Goal: Task Accomplishment & Management: Use online tool/utility

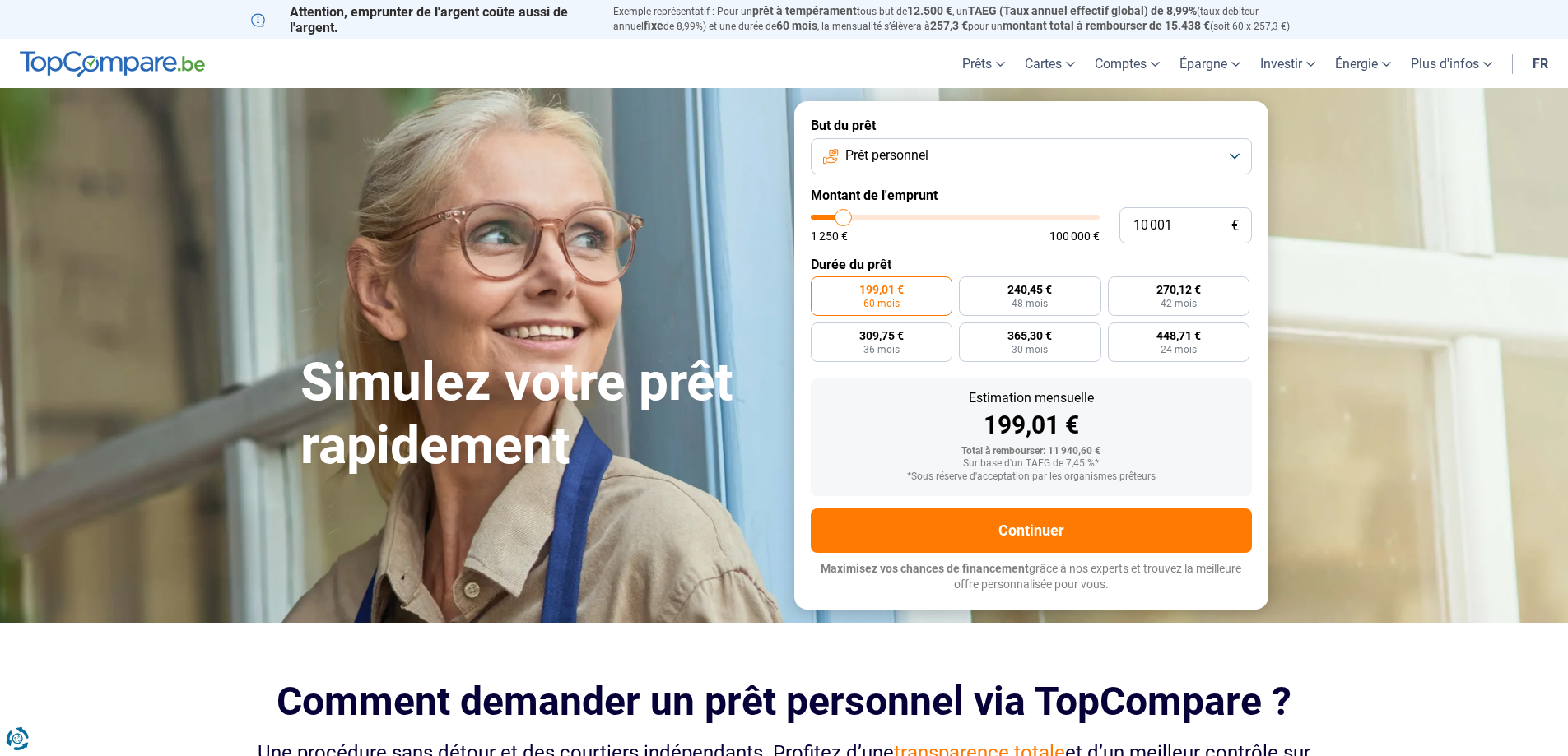
click at [1229, 156] on button "Prêt personnel" at bounding box center [1031, 155] width 441 height 36
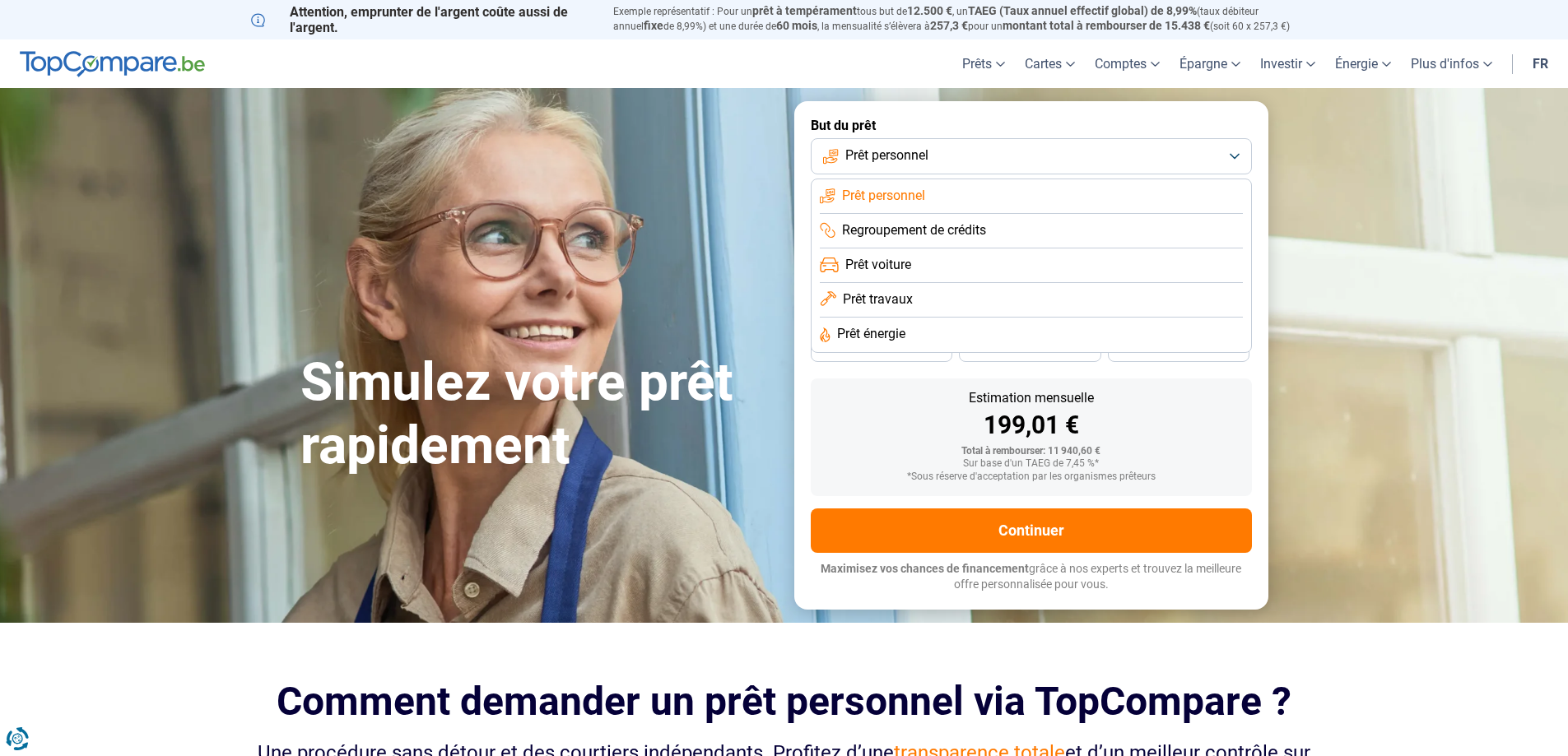
click at [884, 265] on span "Prêt voiture" at bounding box center [878, 264] width 66 height 18
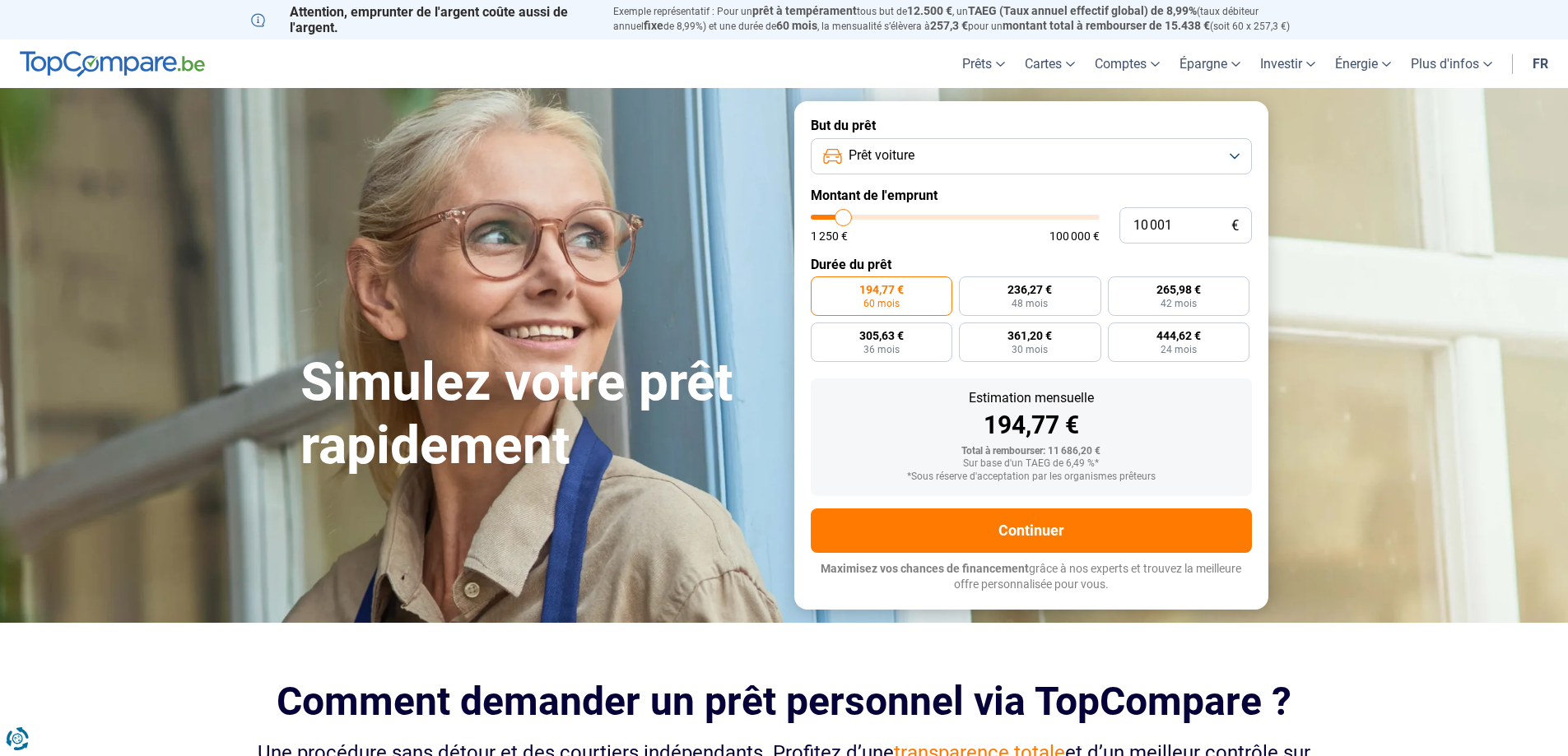
type input "11 750"
type input "11750"
type input "12 500"
type input "12500"
type input "12 750"
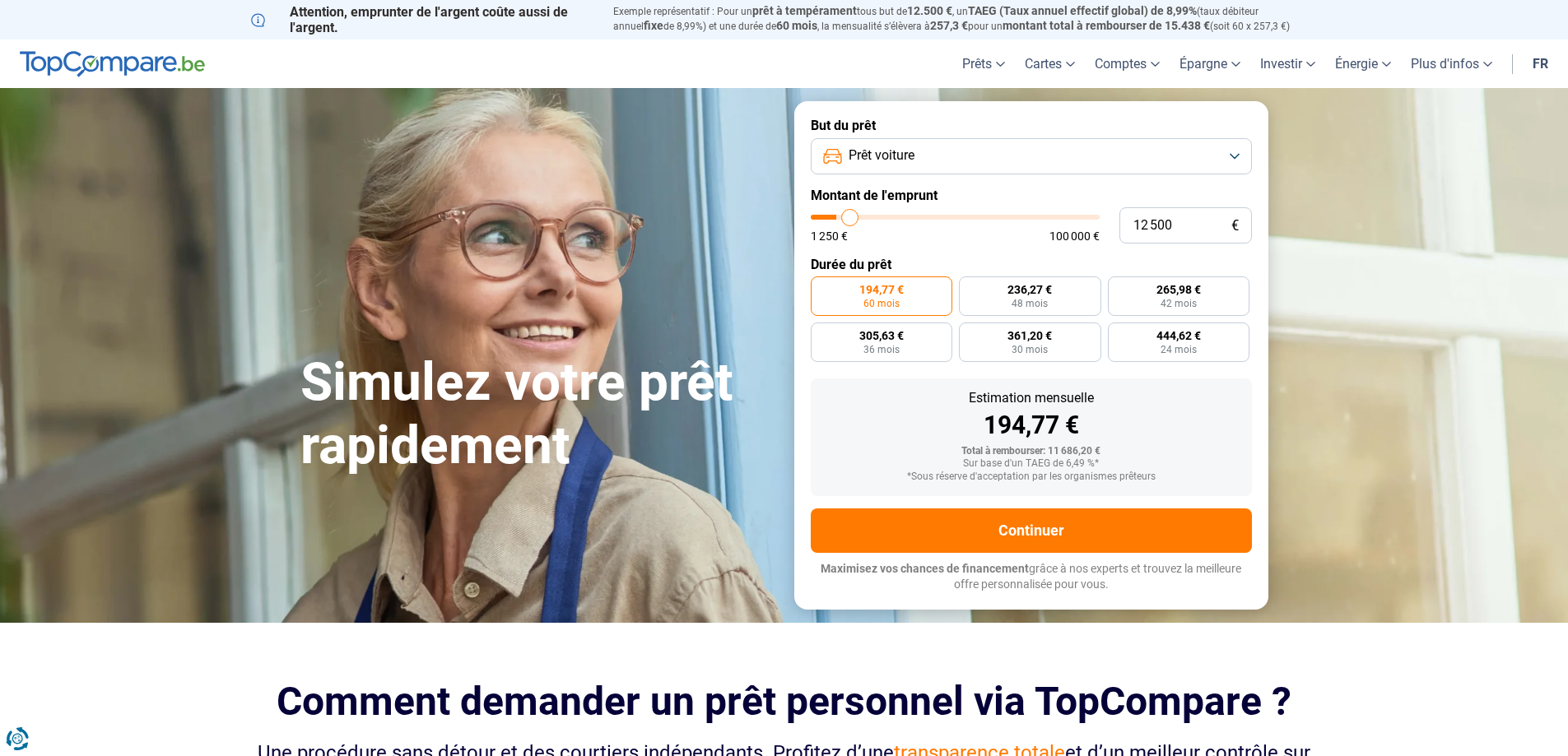
type input "12750"
type input "13 250"
type input "13250"
type input "13 500"
type input "13500"
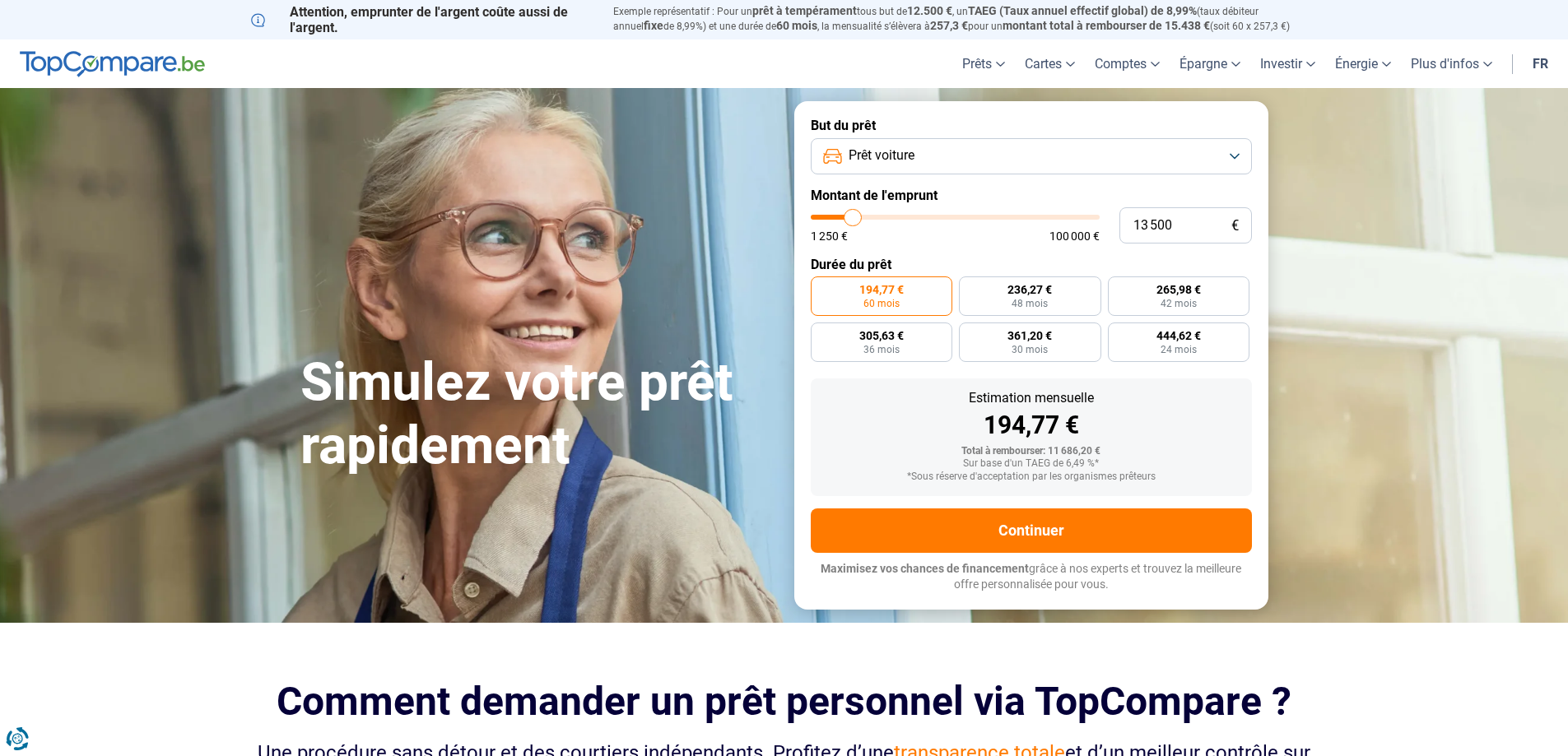
type input "14 250"
type input "14250"
type input "14 750"
type input "14750"
type input "15 000"
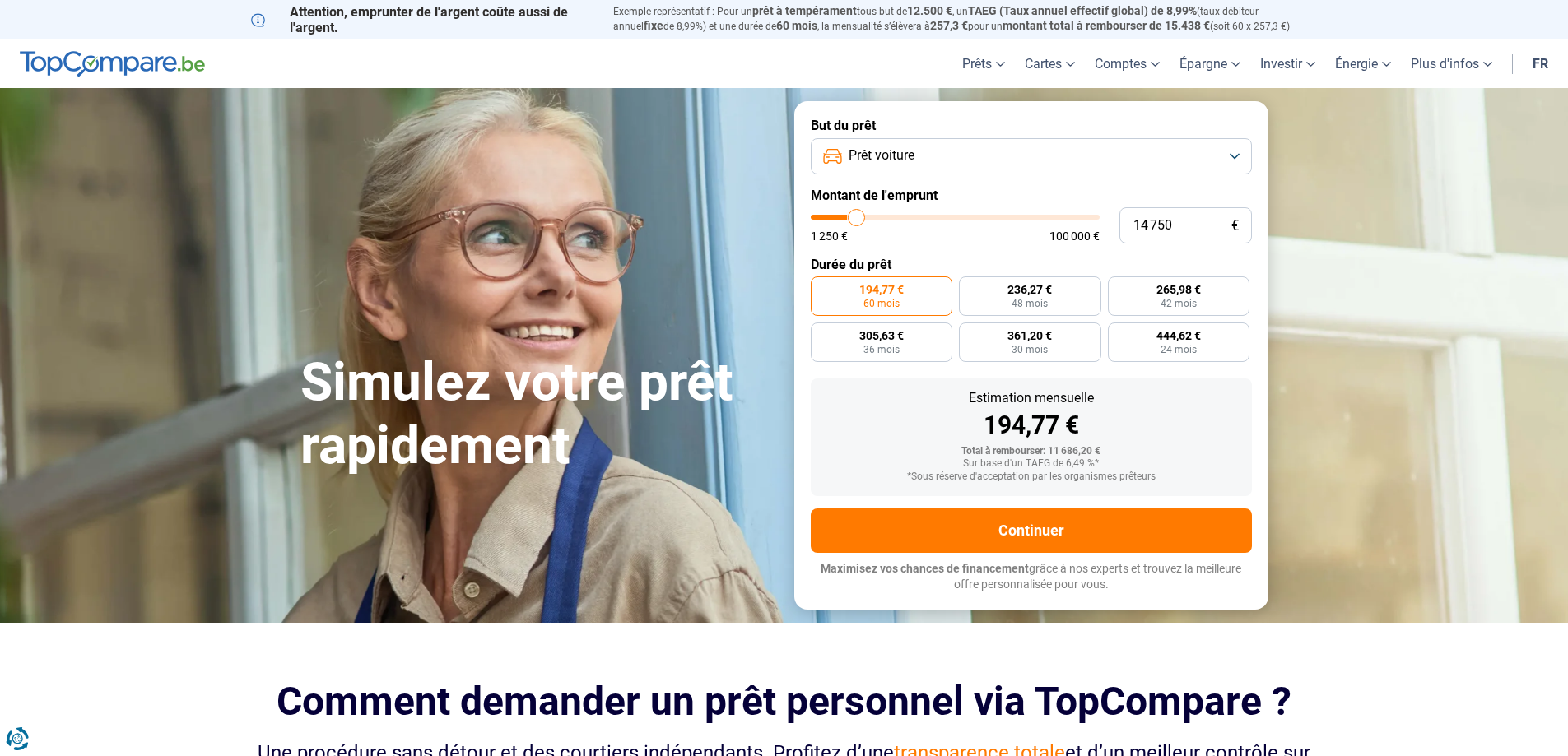
type input "15000"
type input "15 500"
type input "15500"
type input "16 000"
type input "16000"
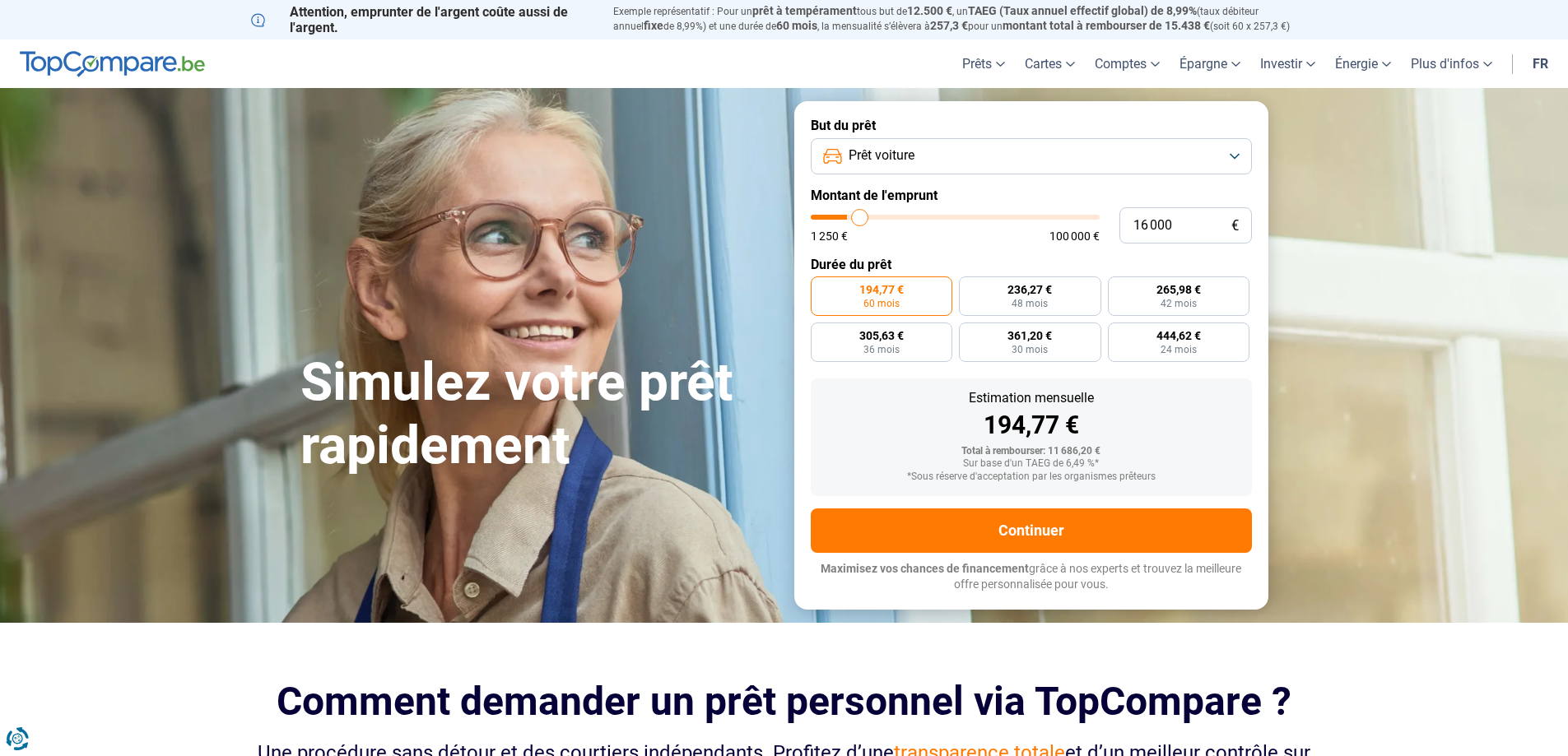
type input "16 250"
type input "16250"
type input "17 500"
type input "17500"
type input "18 750"
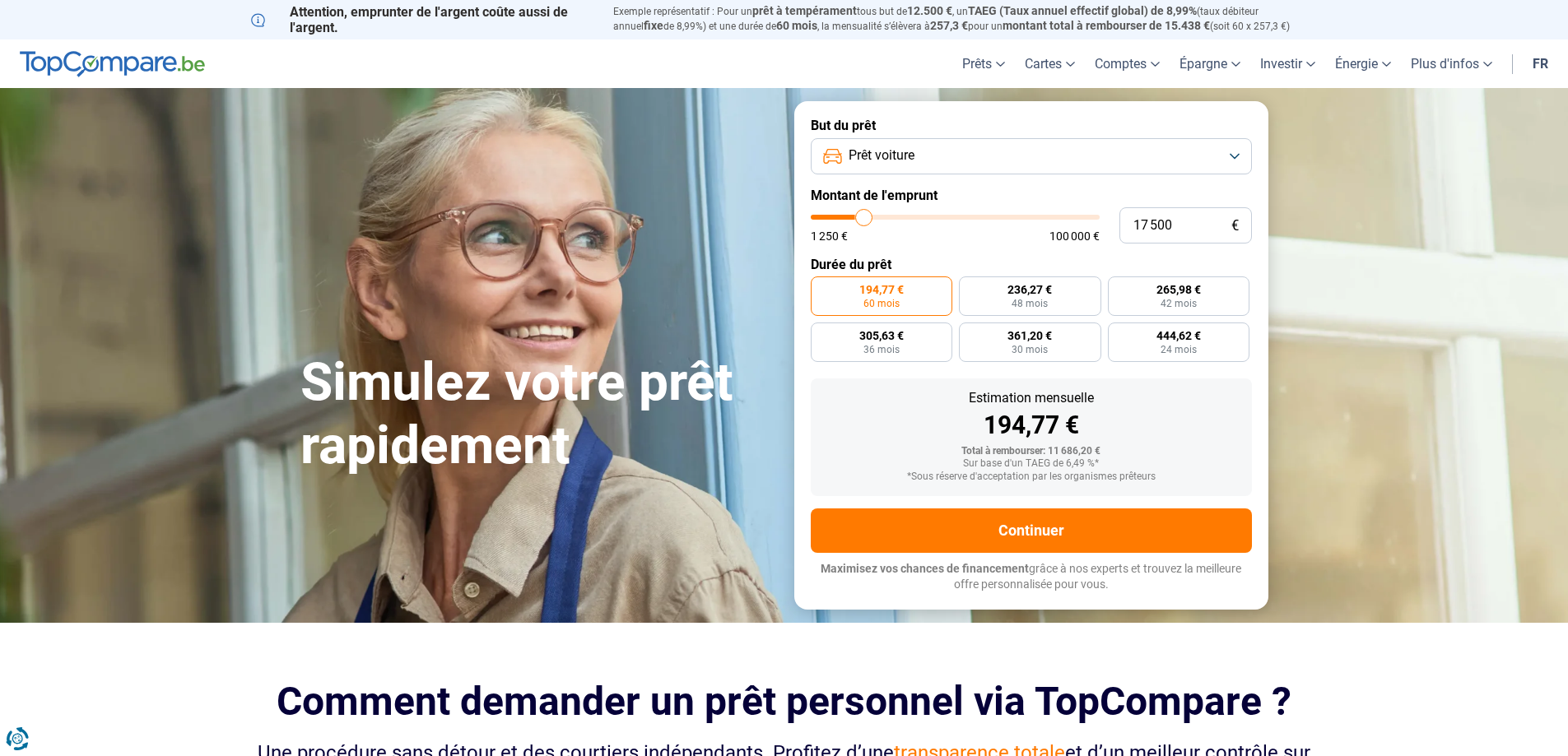
type input "18750"
type input "19 250"
type input "19250"
type input "20 250"
type input "20250"
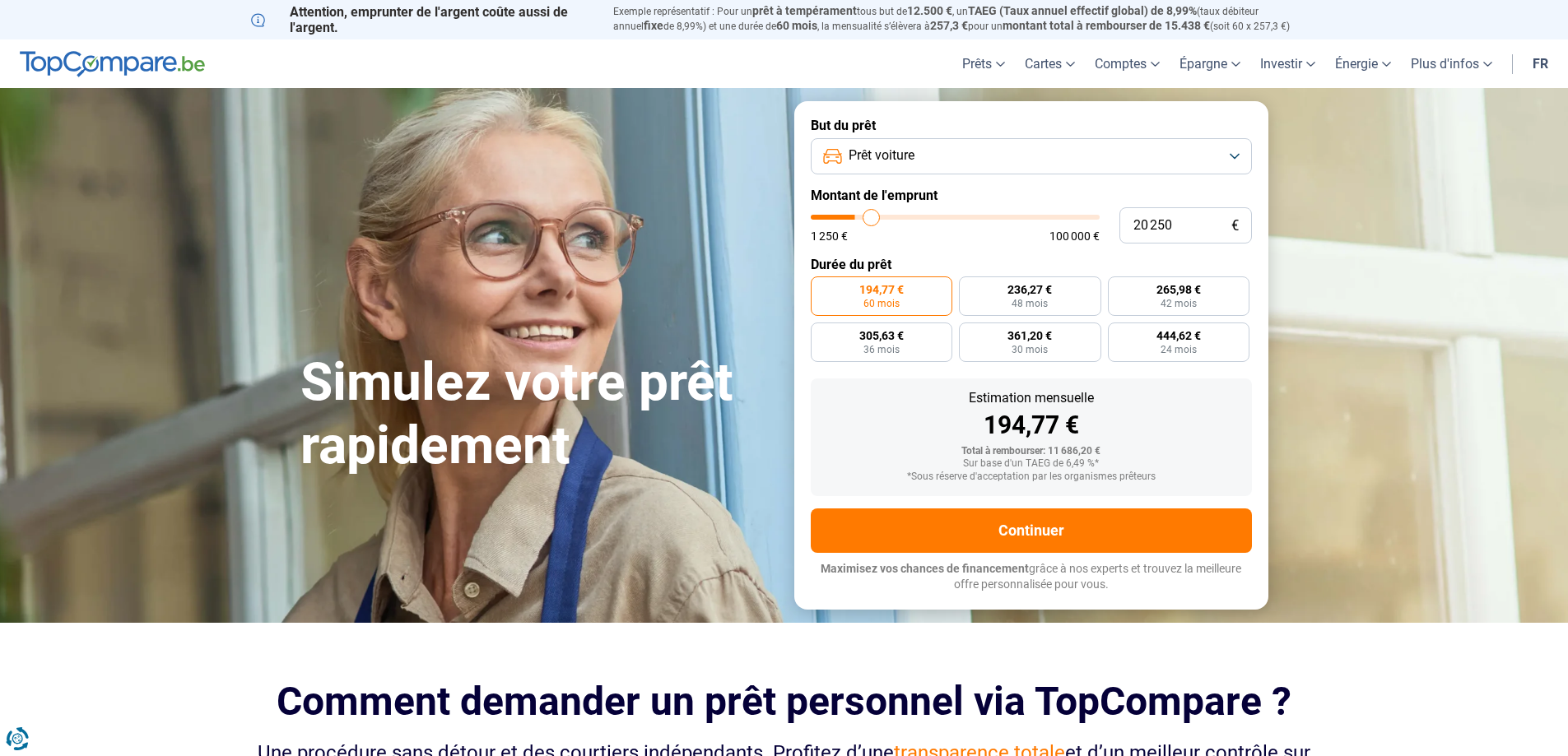
type input "20 500"
type input "20500"
type input "21 250"
type input "21250"
type input "20 750"
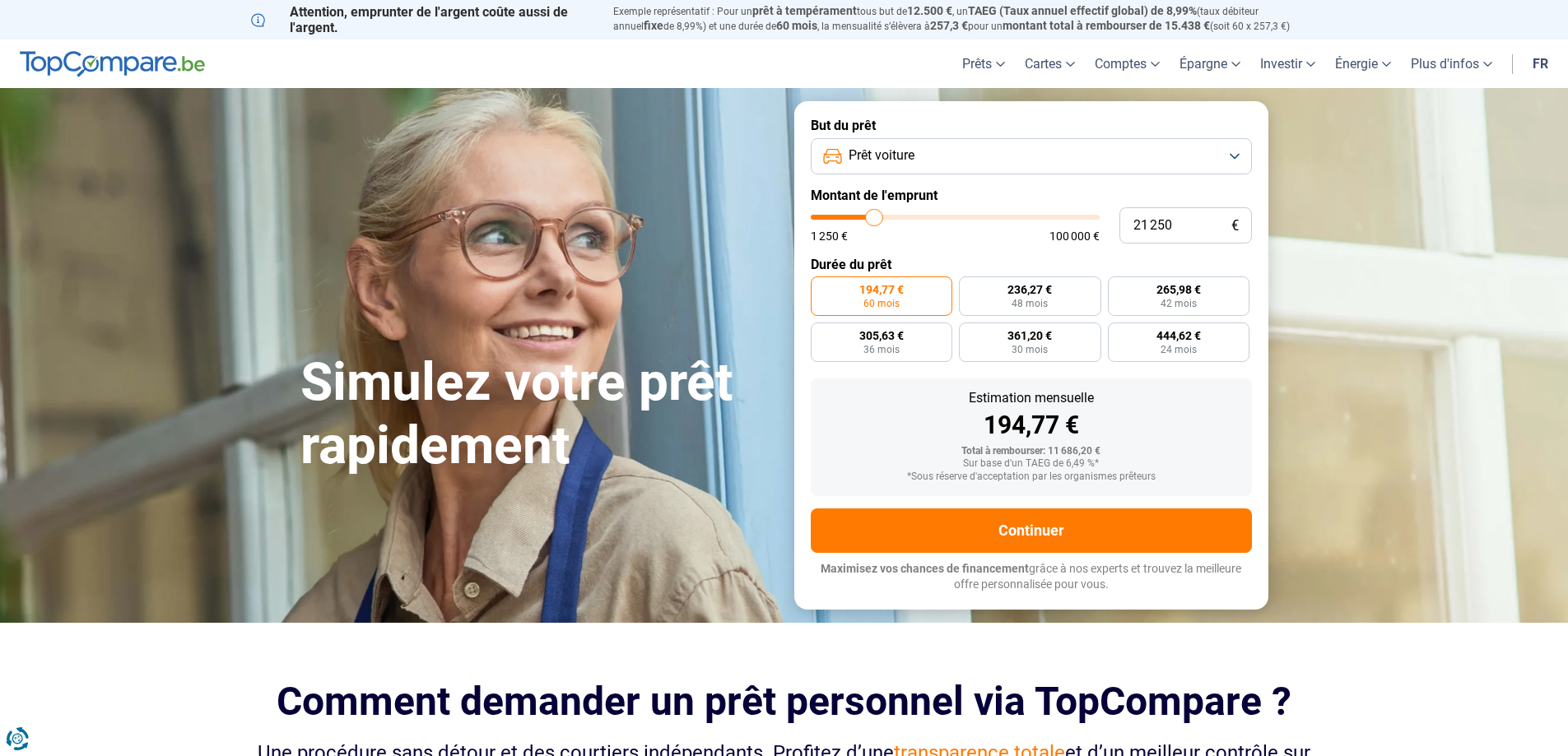
type input "20750"
type input "20 500"
type input "20500"
type input "20 250"
type input "20250"
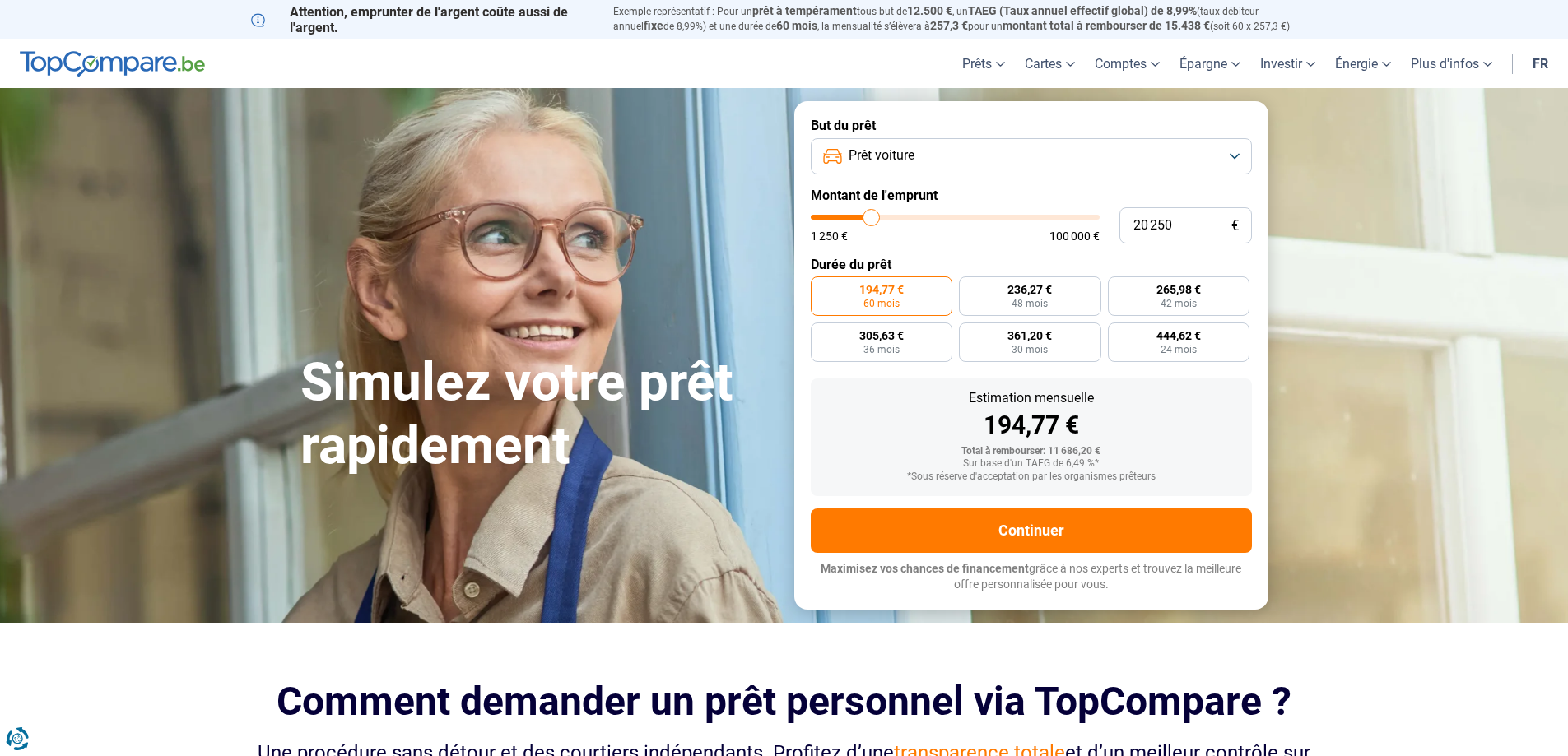
type input "20 000"
type input "20000"
type input "19 750"
type input "19750"
type input "20 000"
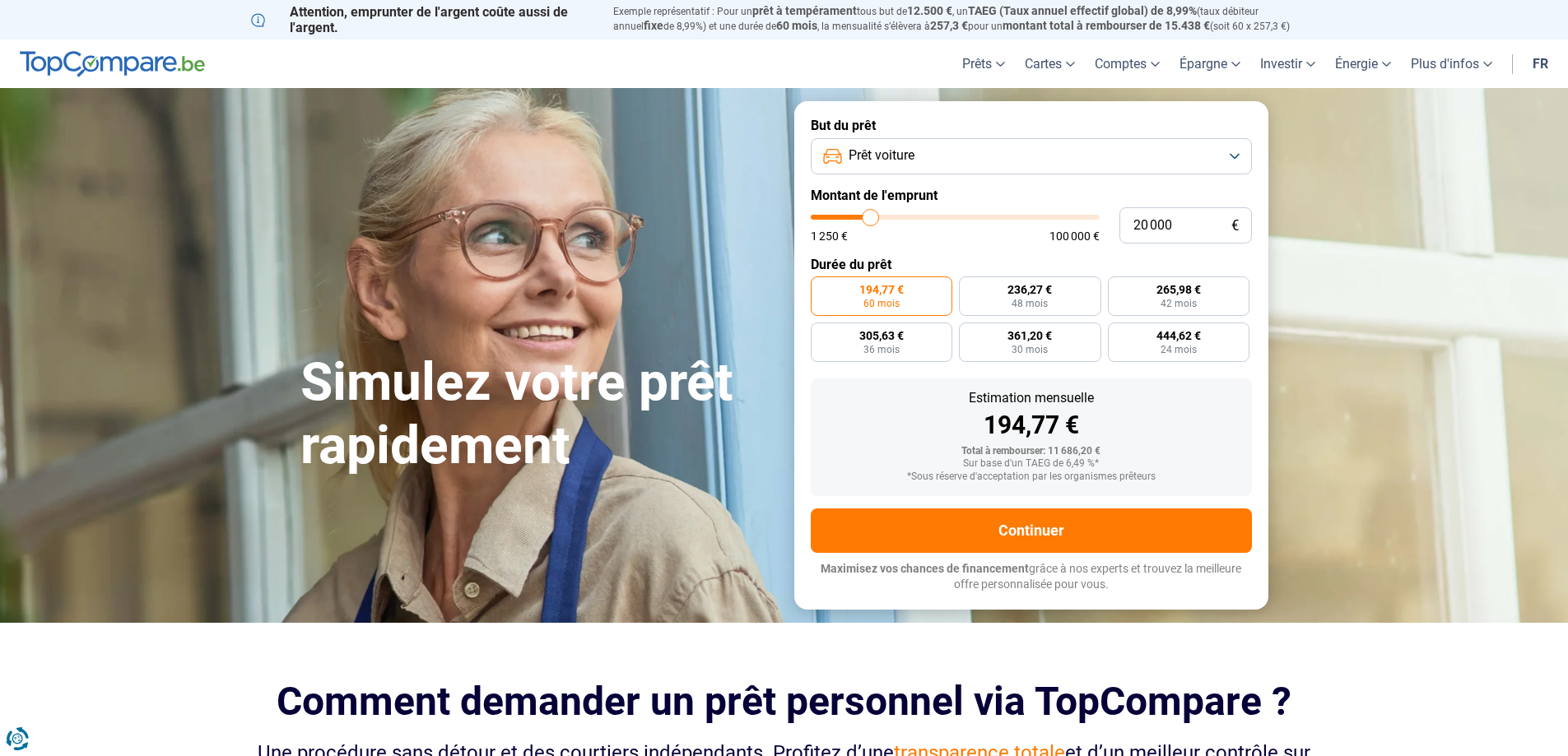
drag, startPoint x: 847, startPoint y: 217, endPoint x: 870, endPoint y: 217, distance: 23.0
type input "20000"
click at [870, 217] on input "range" at bounding box center [954, 217] width 289 height 5
radio input "false"
type input "18 000"
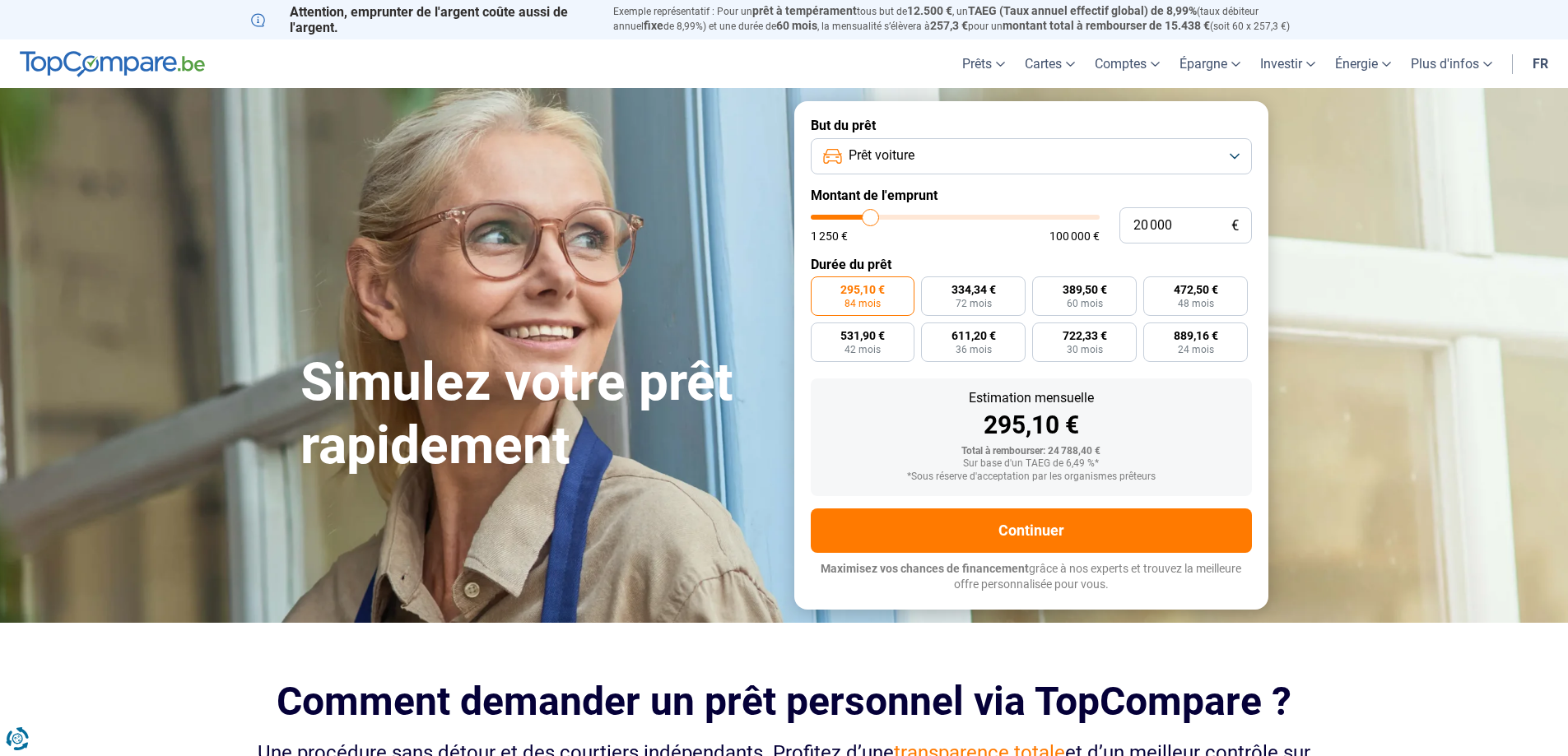
type input "18000"
type input "18 500"
type input "18500"
type input "18 750"
type input "18750"
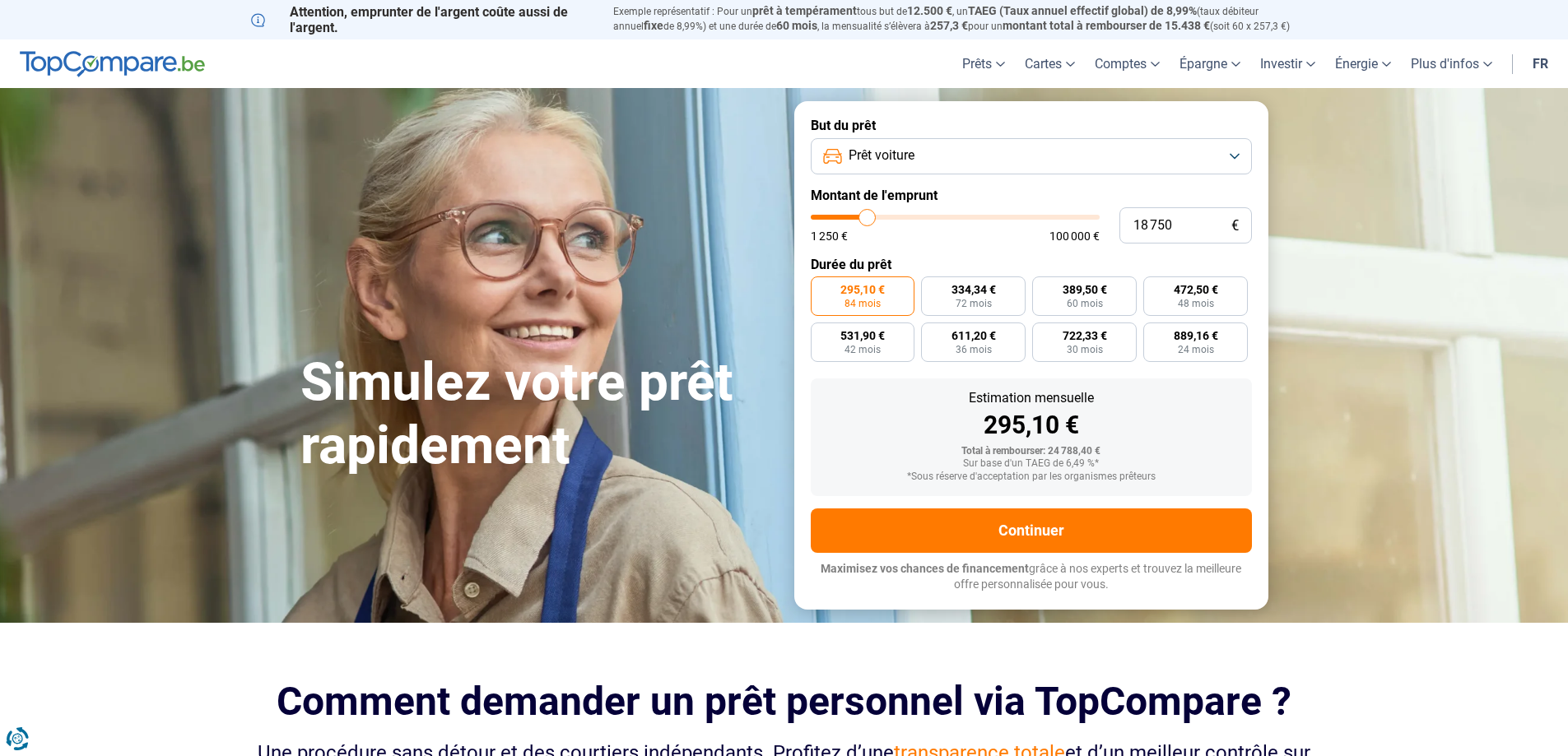
click at [868, 219] on input "range" at bounding box center [954, 217] width 289 height 5
type input "19 750"
type input "19750"
type input "20 000"
type input "20000"
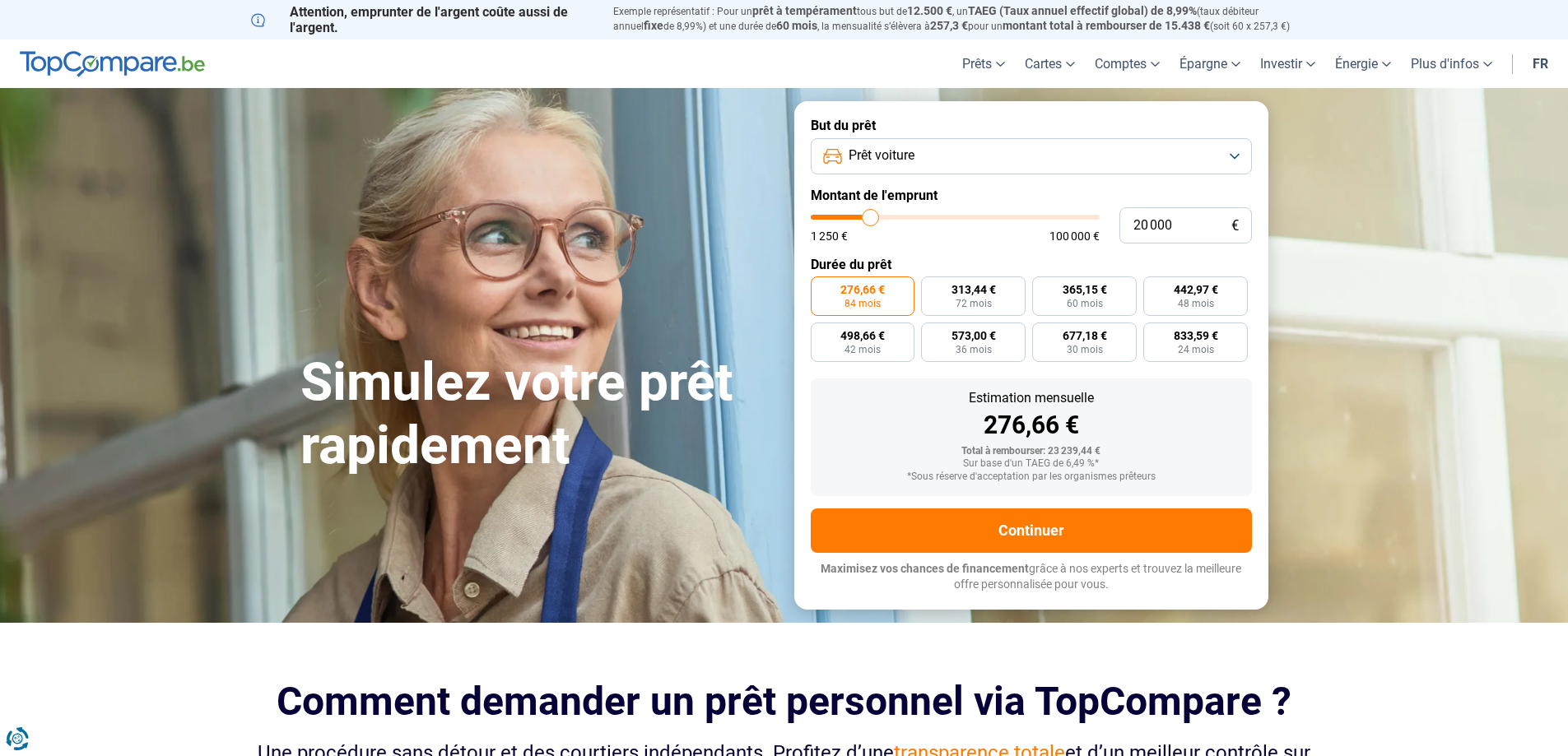
type input "20 250"
type input "20250"
click at [871, 219] on input "range" at bounding box center [954, 217] width 289 height 5
radio input "false"
type input "20 000"
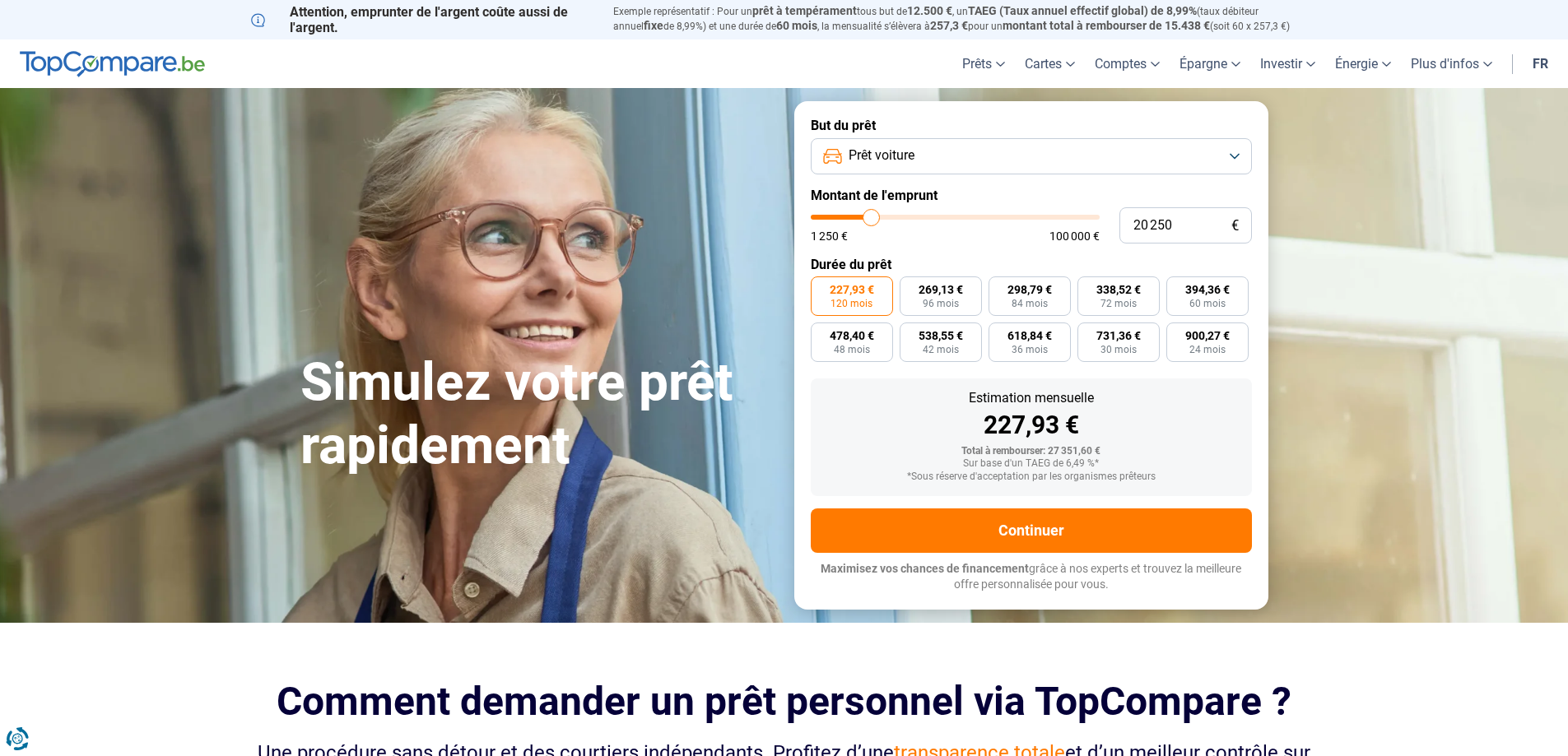
type input "20000"
type input "20 250"
type input "20250"
type input "20 500"
type input "20500"
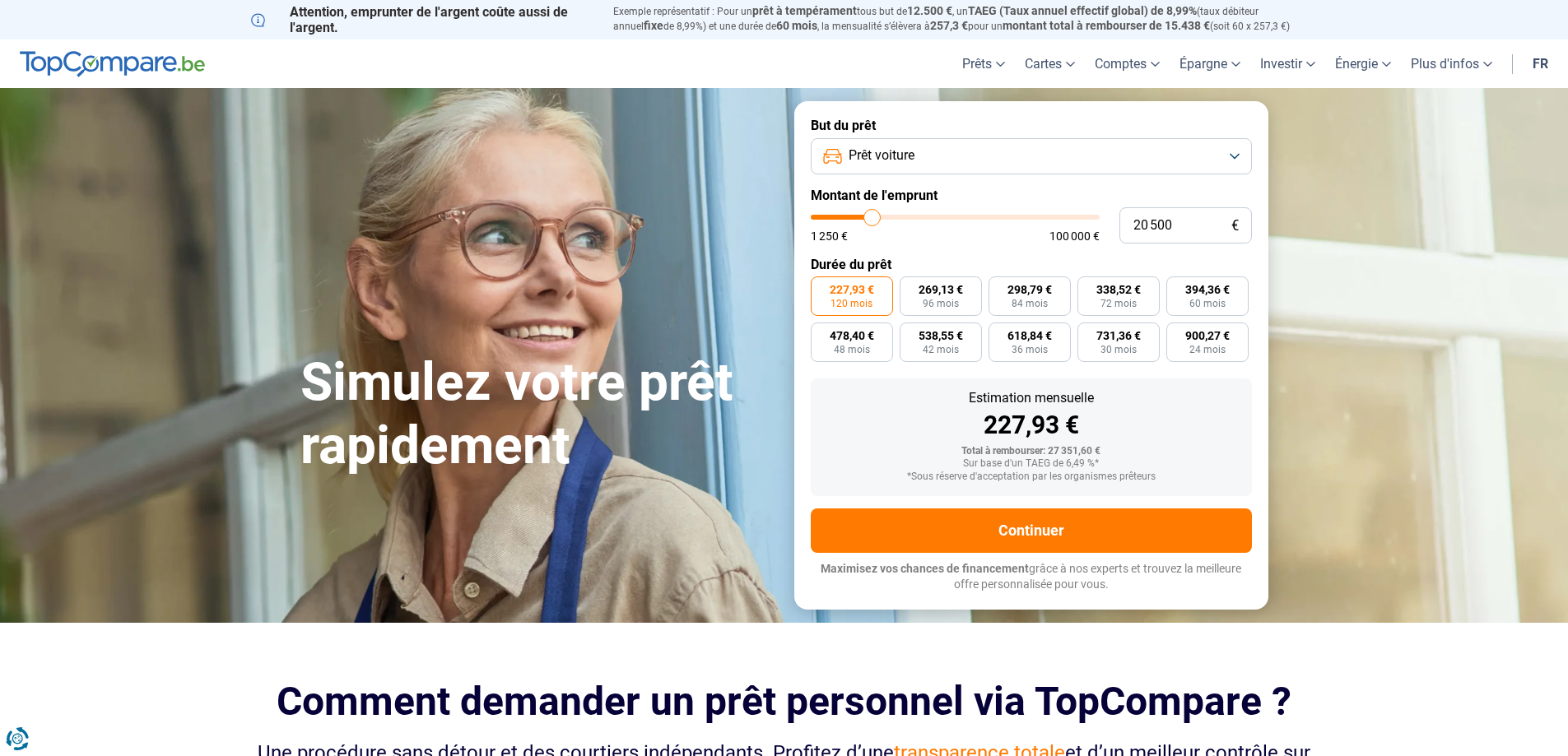
type input "20 750"
type input "20750"
type input "21 250"
type input "21250"
click at [874, 219] on input "range" at bounding box center [954, 217] width 289 height 5
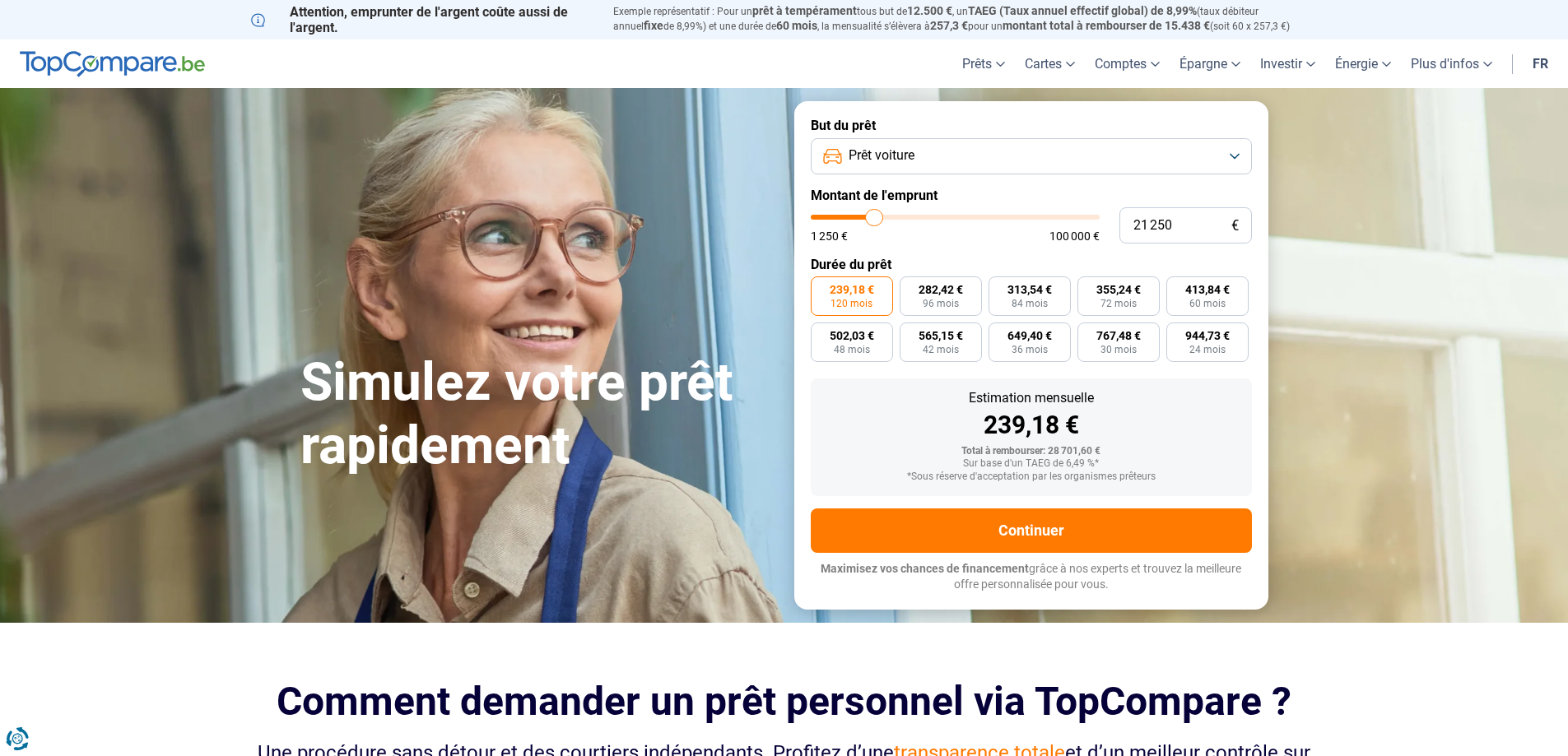
type input "21 500"
type input "21500"
type input "22 000"
type input "22000"
click at [876, 219] on input "range" at bounding box center [954, 217] width 289 height 5
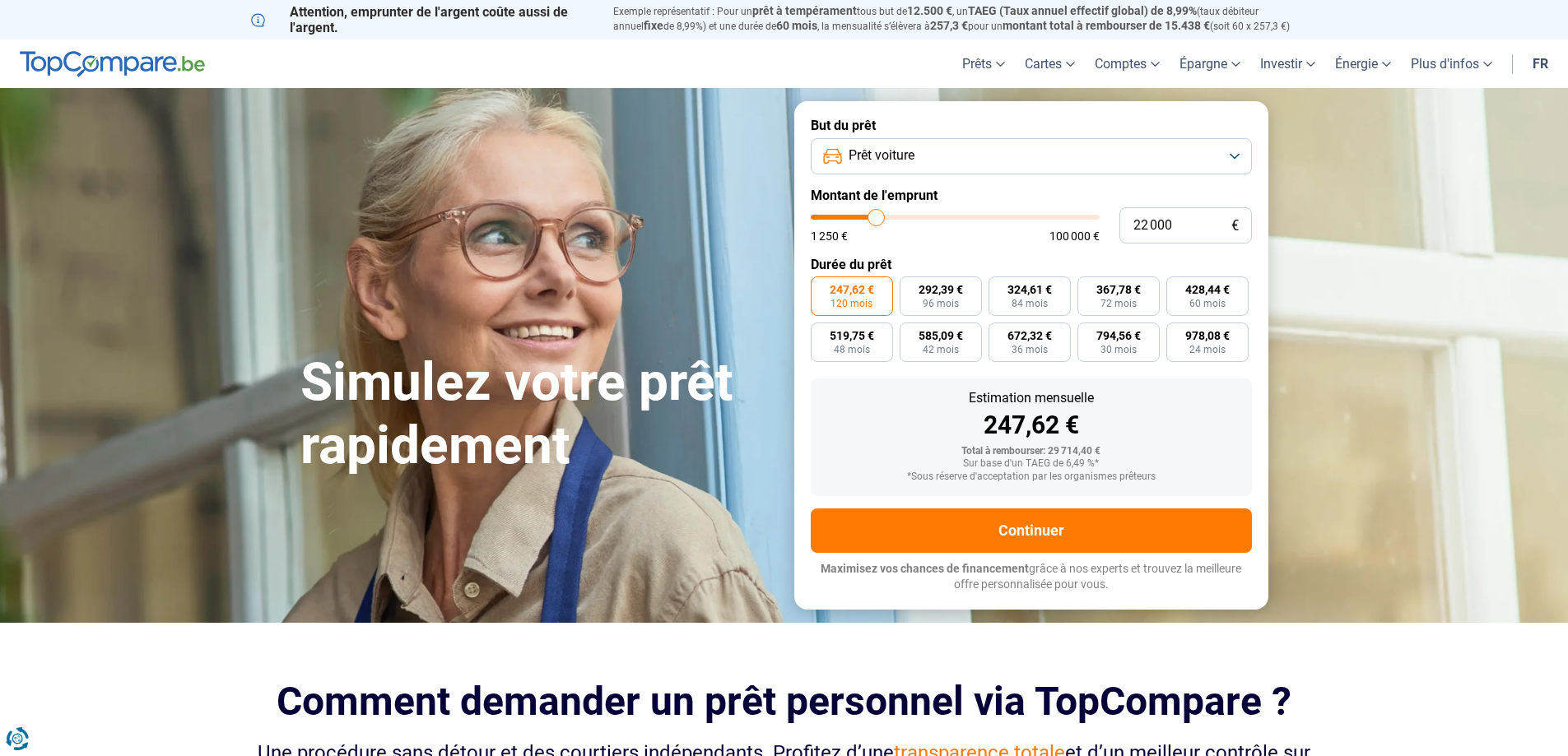
type input "22 250"
type input "22250"
type input "22 750"
type input "22750"
type input "23 000"
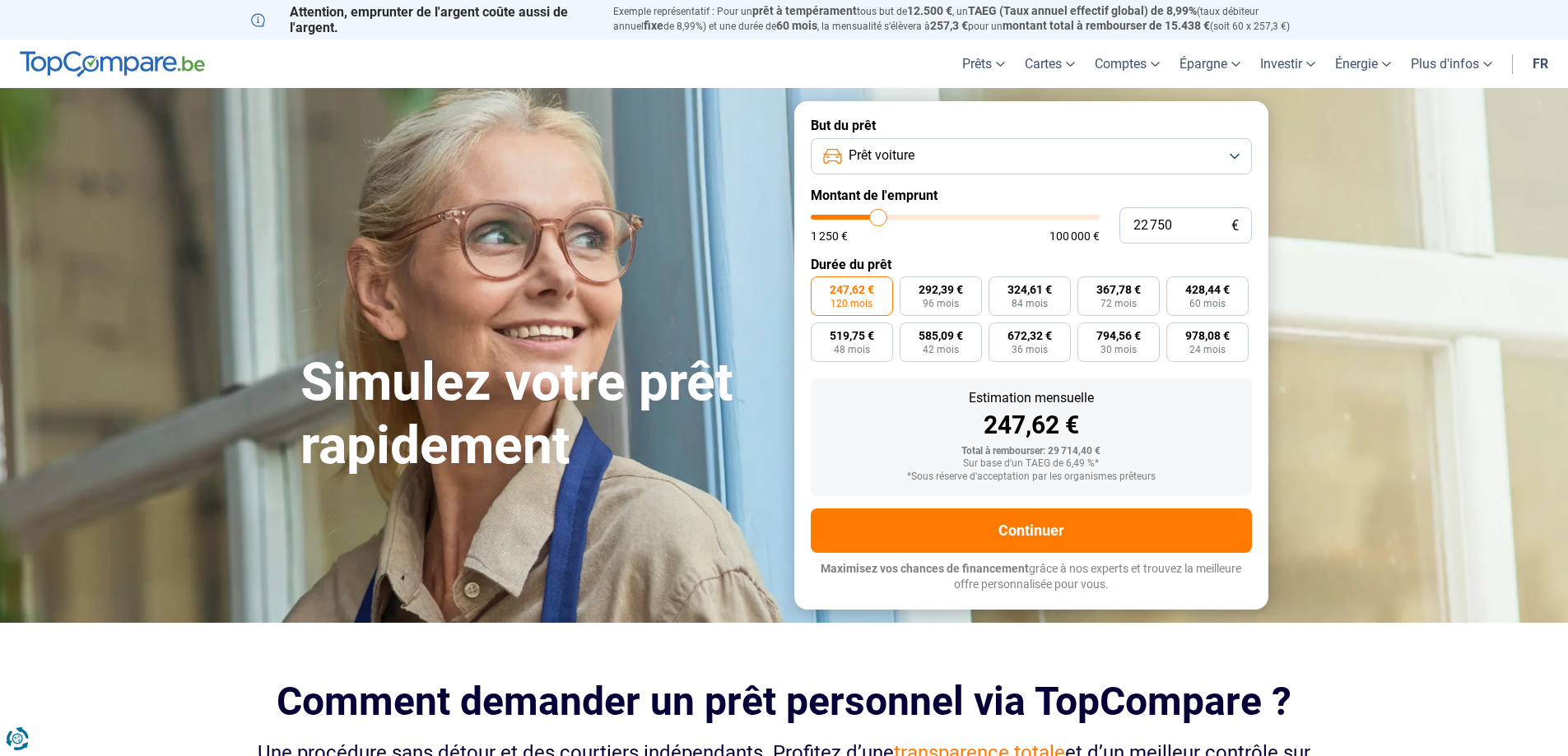
type input "23000"
type input "23 250"
type input "23250"
type input "23 500"
type input "23500"
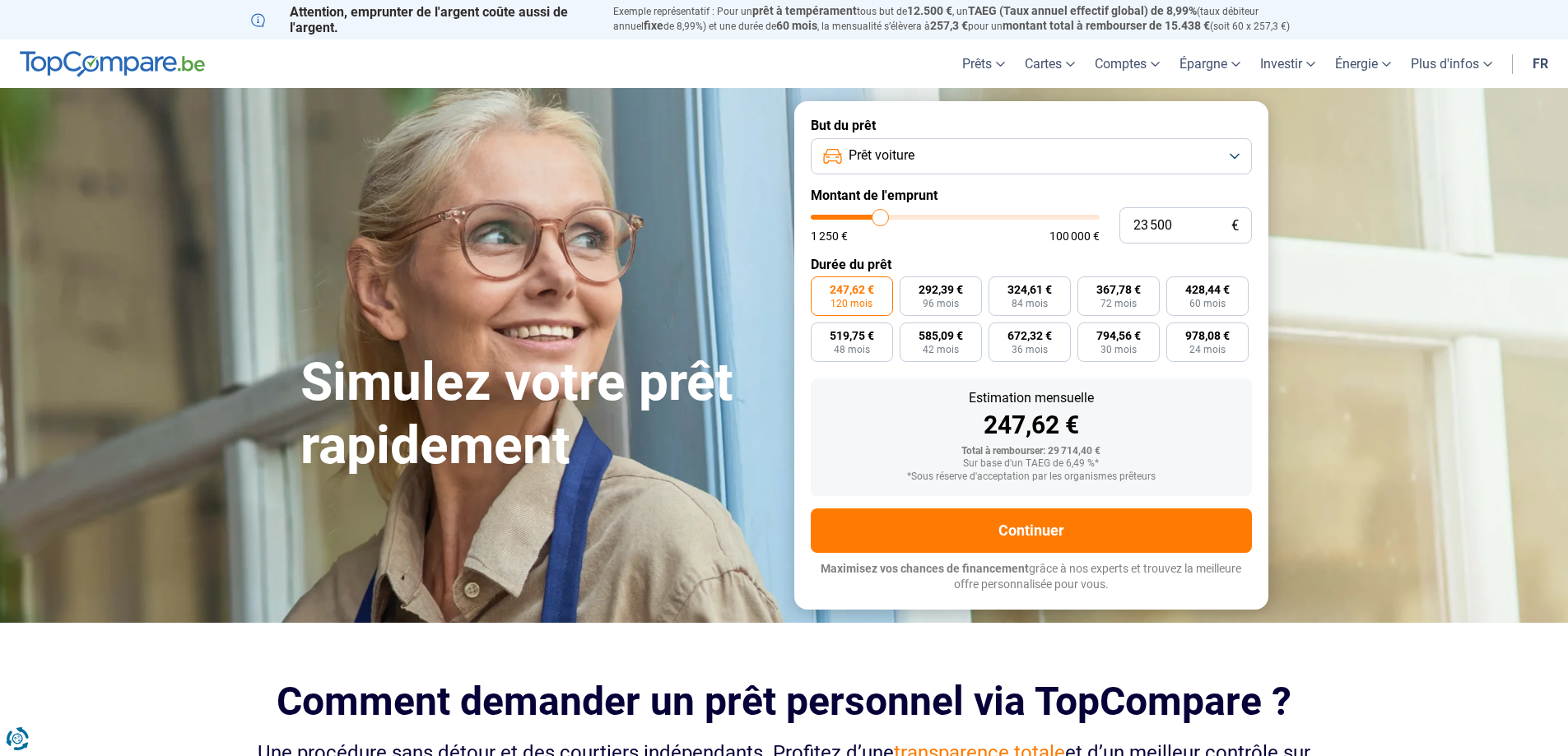
click at [880, 219] on input "range" at bounding box center [954, 217] width 289 height 5
type input "23 750"
type input "23750"
type input "24 500"
type input "24500"
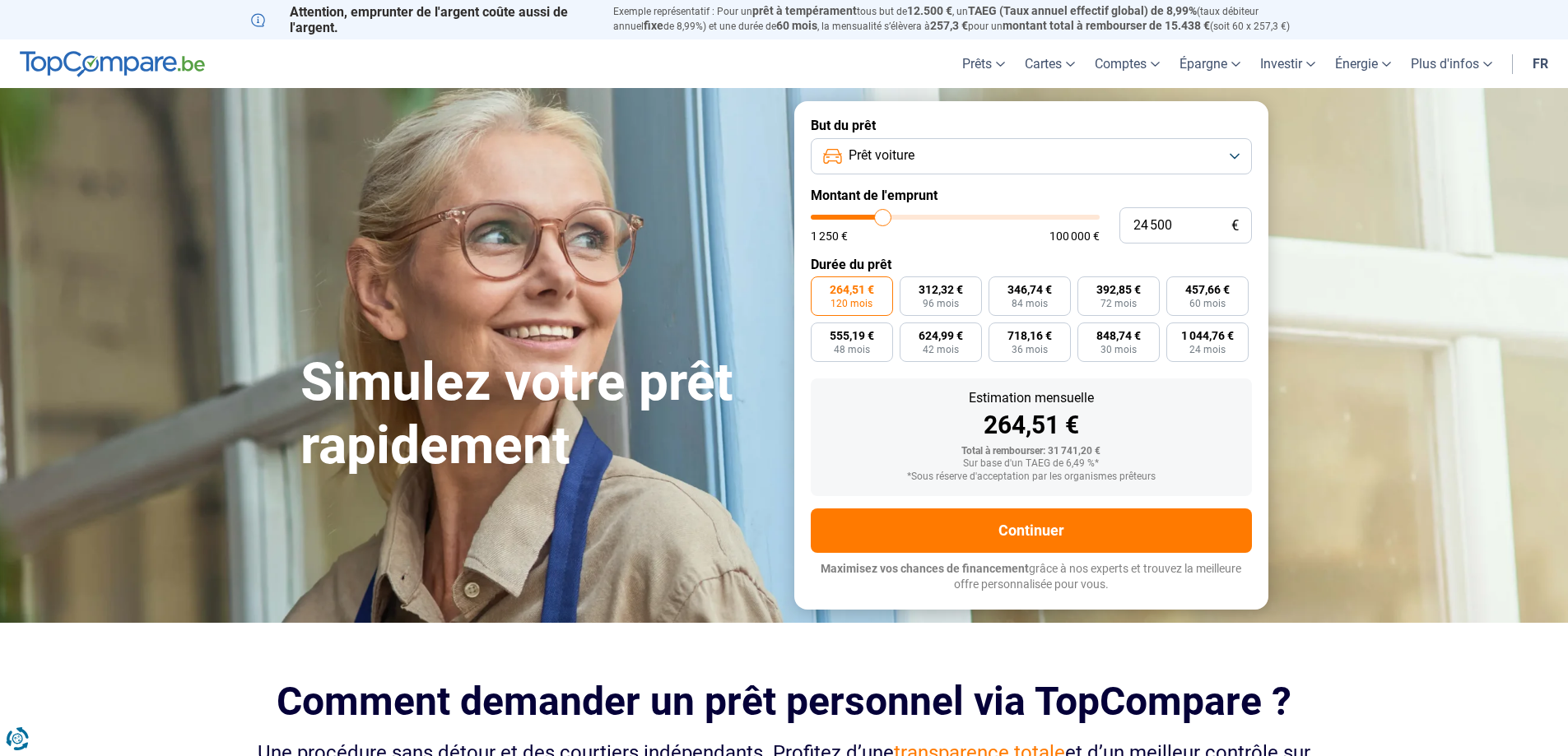
type input "25 000"
type input "25000"
type input "25 250"
type input "25250"
type input "25 750"
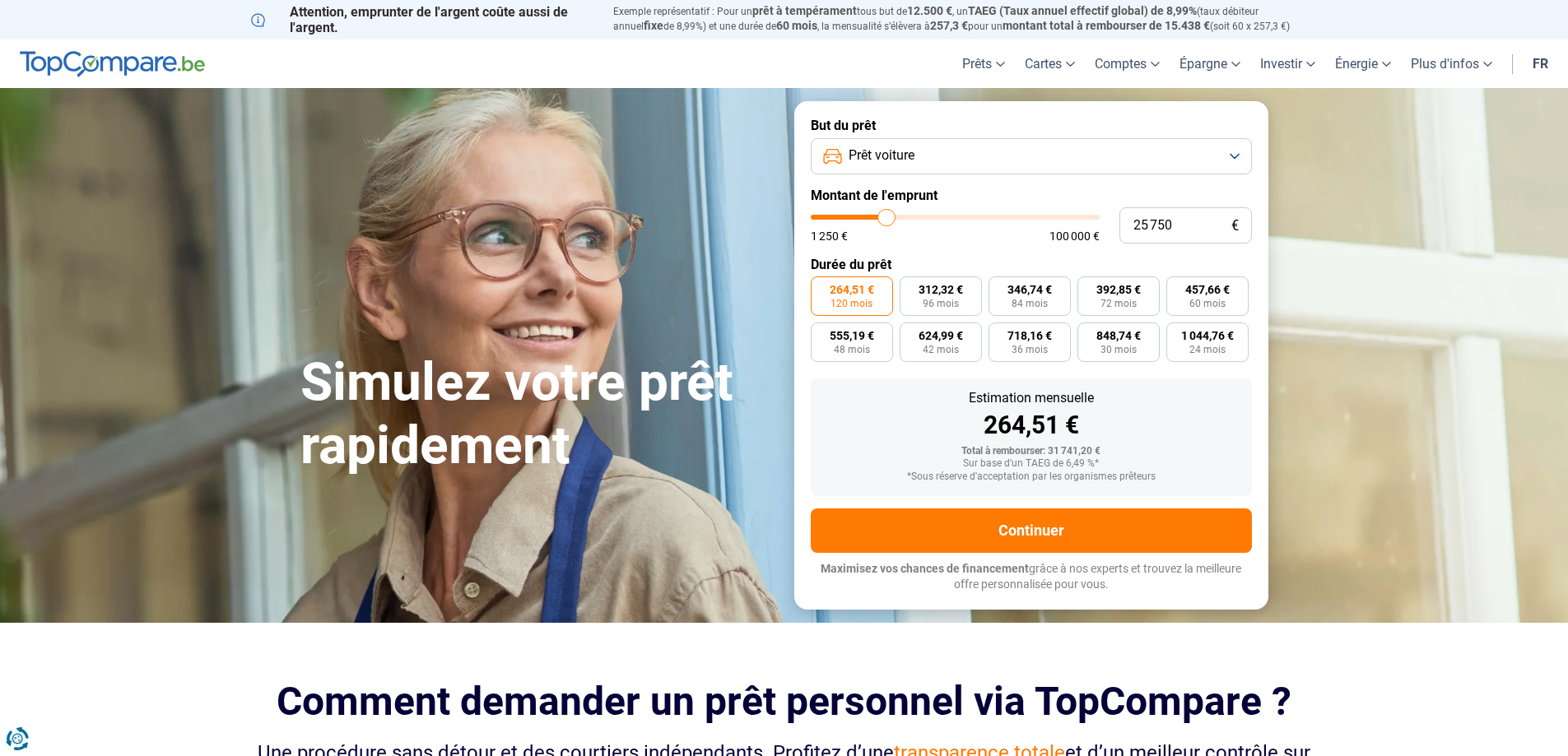
type input "25750"
click at [886, 219] on input "range" at bounding box center [954, 217] width 289 height 5
type input "23 500"
type input "23500"
type input "23 000"
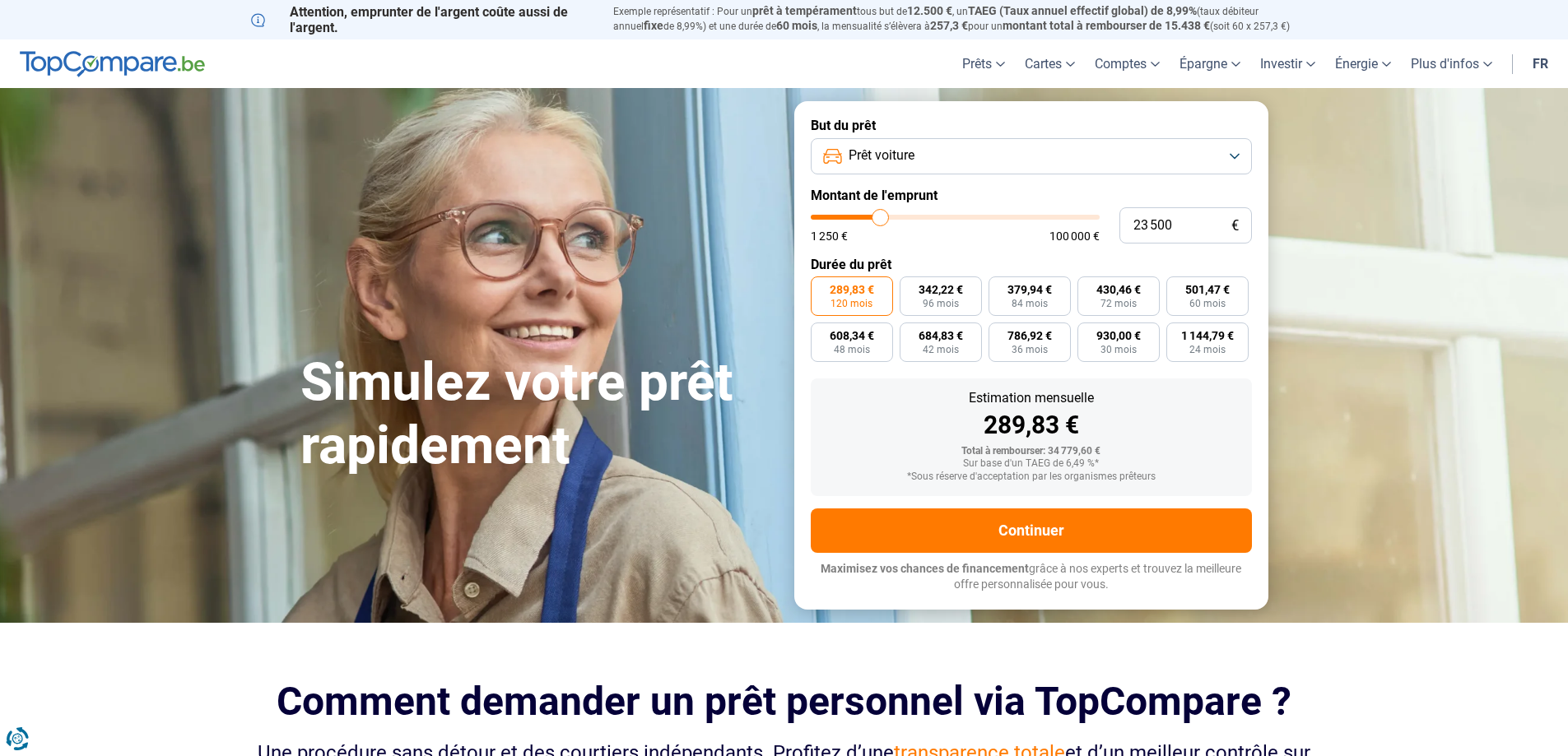
type input "23000"
type input "22 750"
type input "22750"
type input "22 250"
type input "22250"
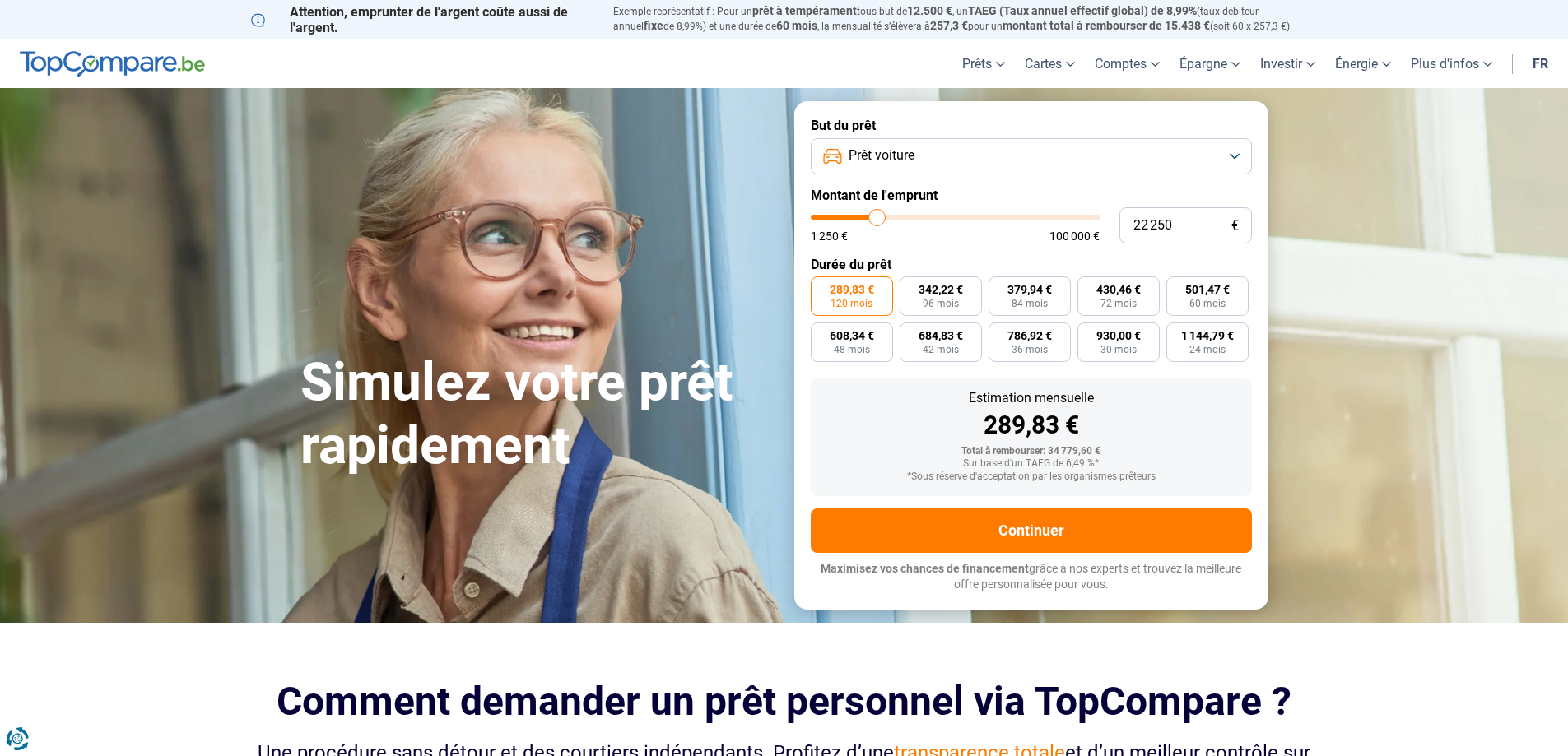
type input "22 000"
type input "22000"
type input "21 750"
type input "21750"
type input "21 250"
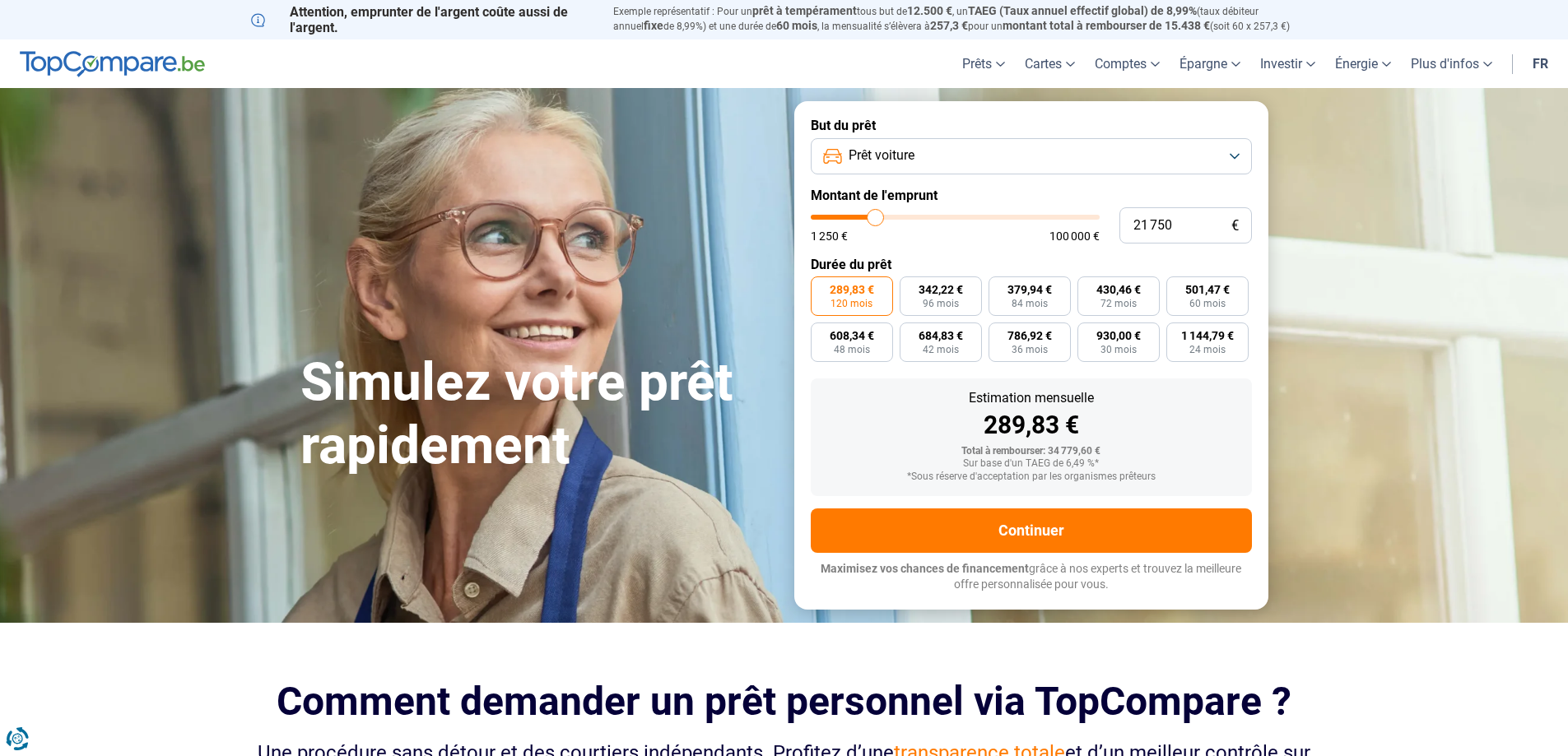
type input "21250"
type input "20 750"
type input "20750"
type input "20 500"
type input "20500"
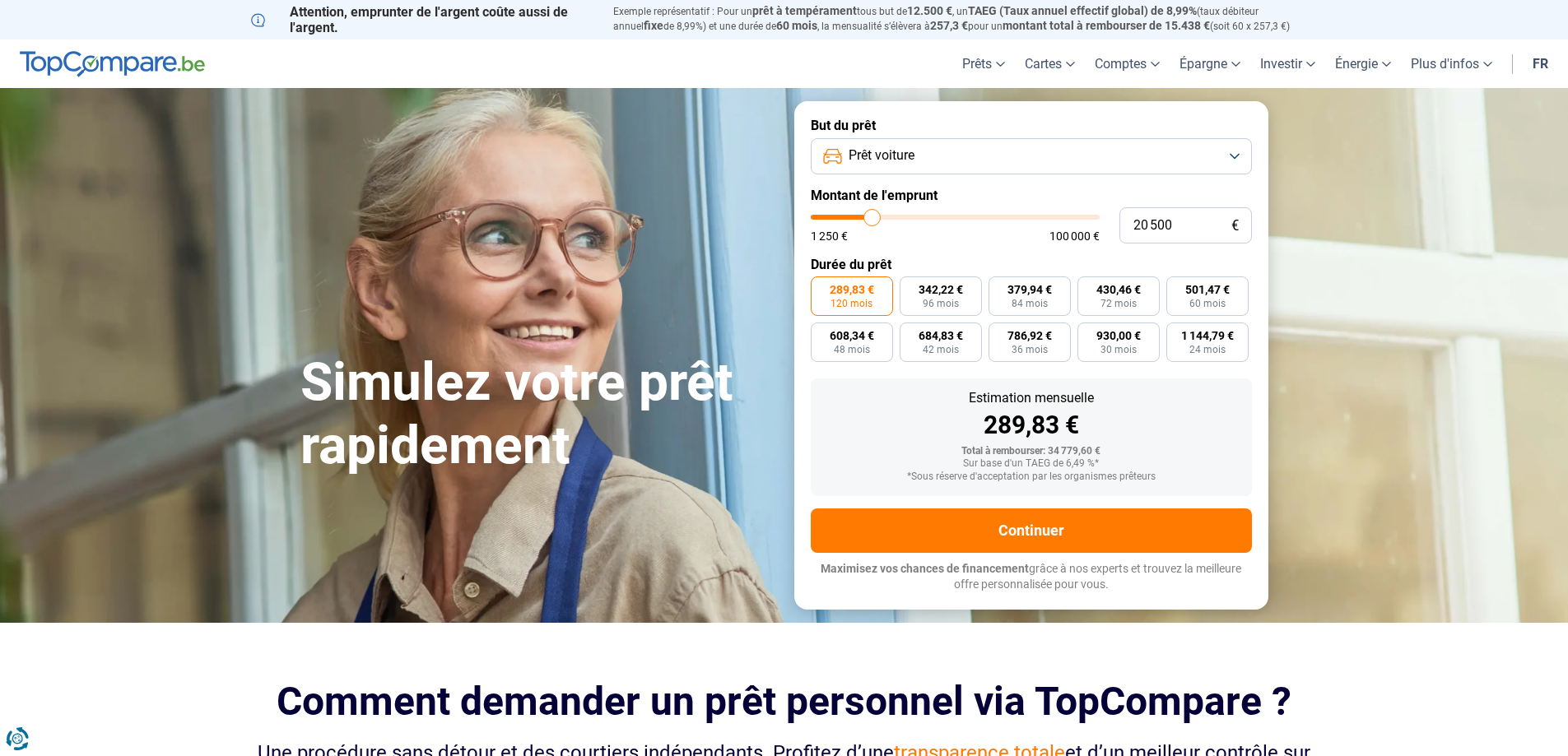
type input "20 000"
type input "20000"
type input "19 750"
type input "19750"
type input "19 000"
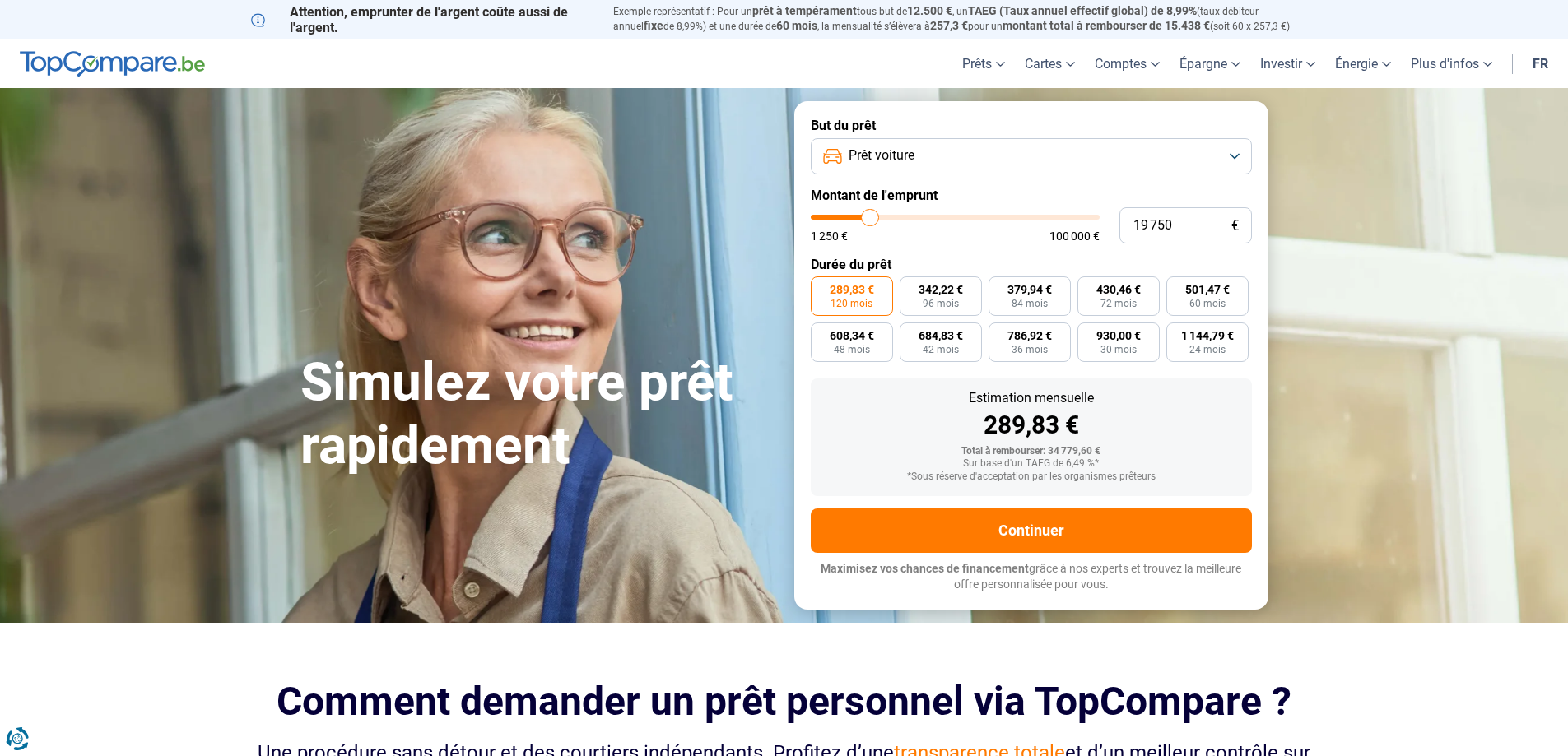
type input "19000"
type input "18 750"
type input "18750"
type input "19 000"
type input "19000"
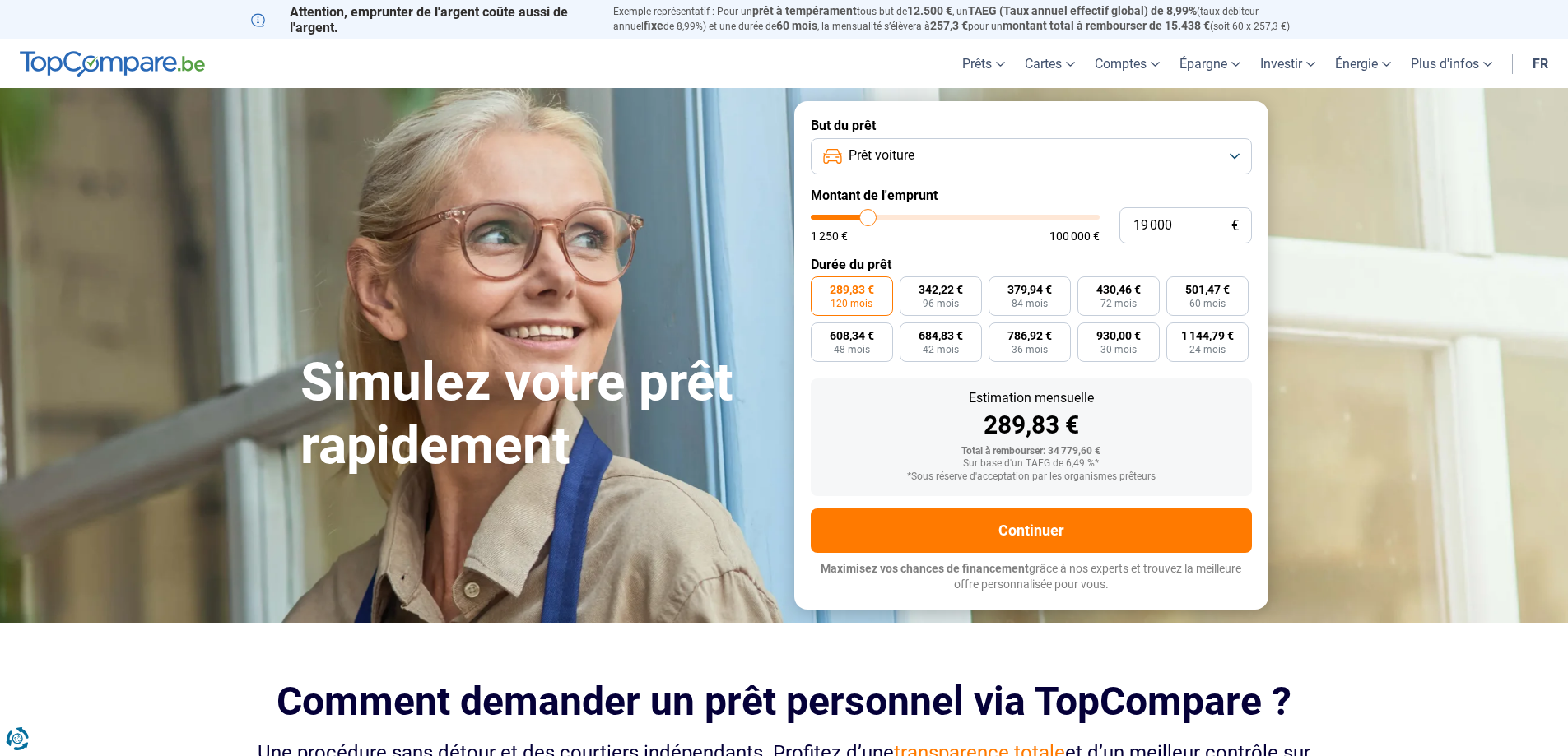
type input "19 250"
type input "19250"
type input "19 750"
type input "19750"
type input "20 000"
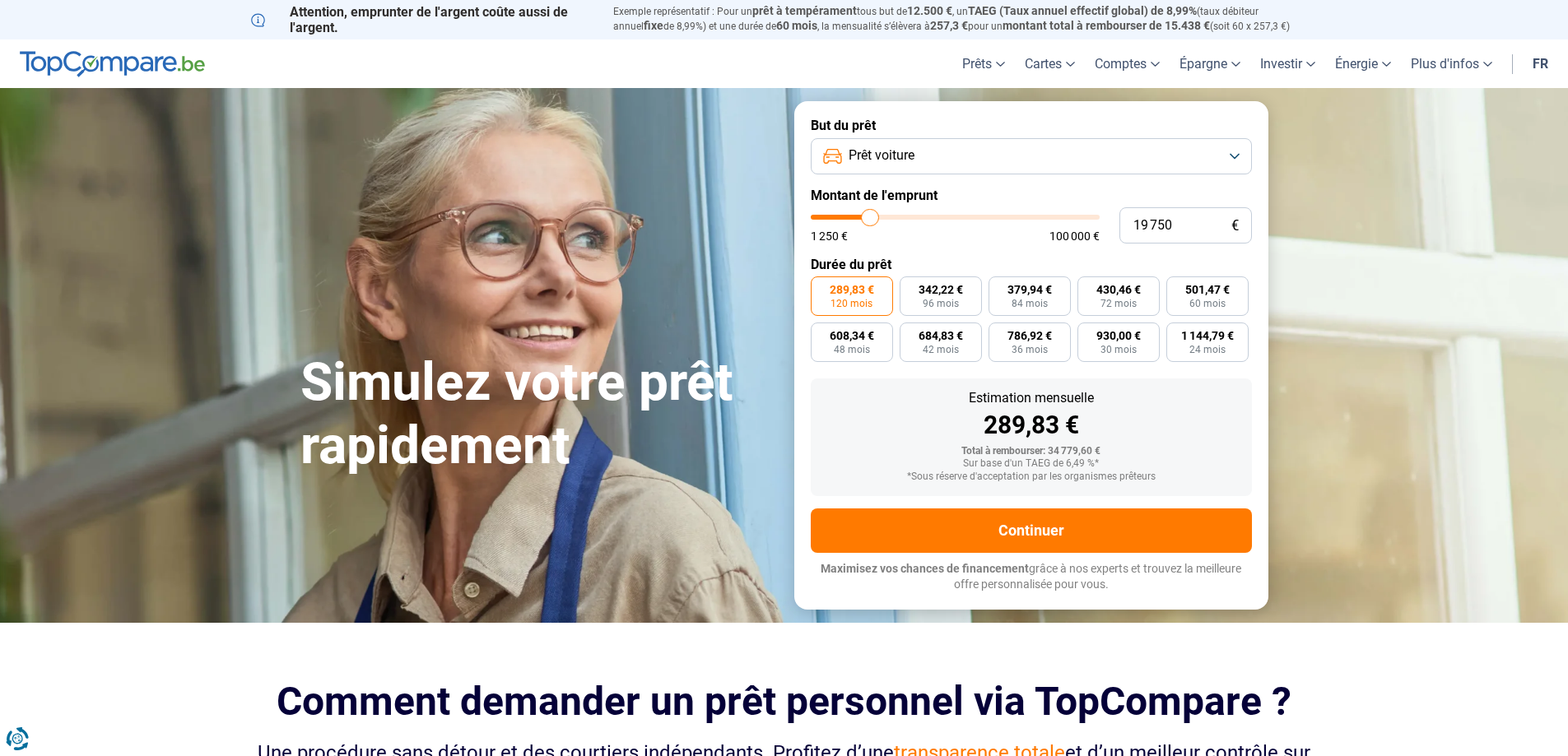
type input "20000"
type input "20 250"
type input "20250"
type input "20 500"
drag, startPoint x: 881, startPoint y: 222, endPoint x: 872, endPoint y: 221, distance: 9.1
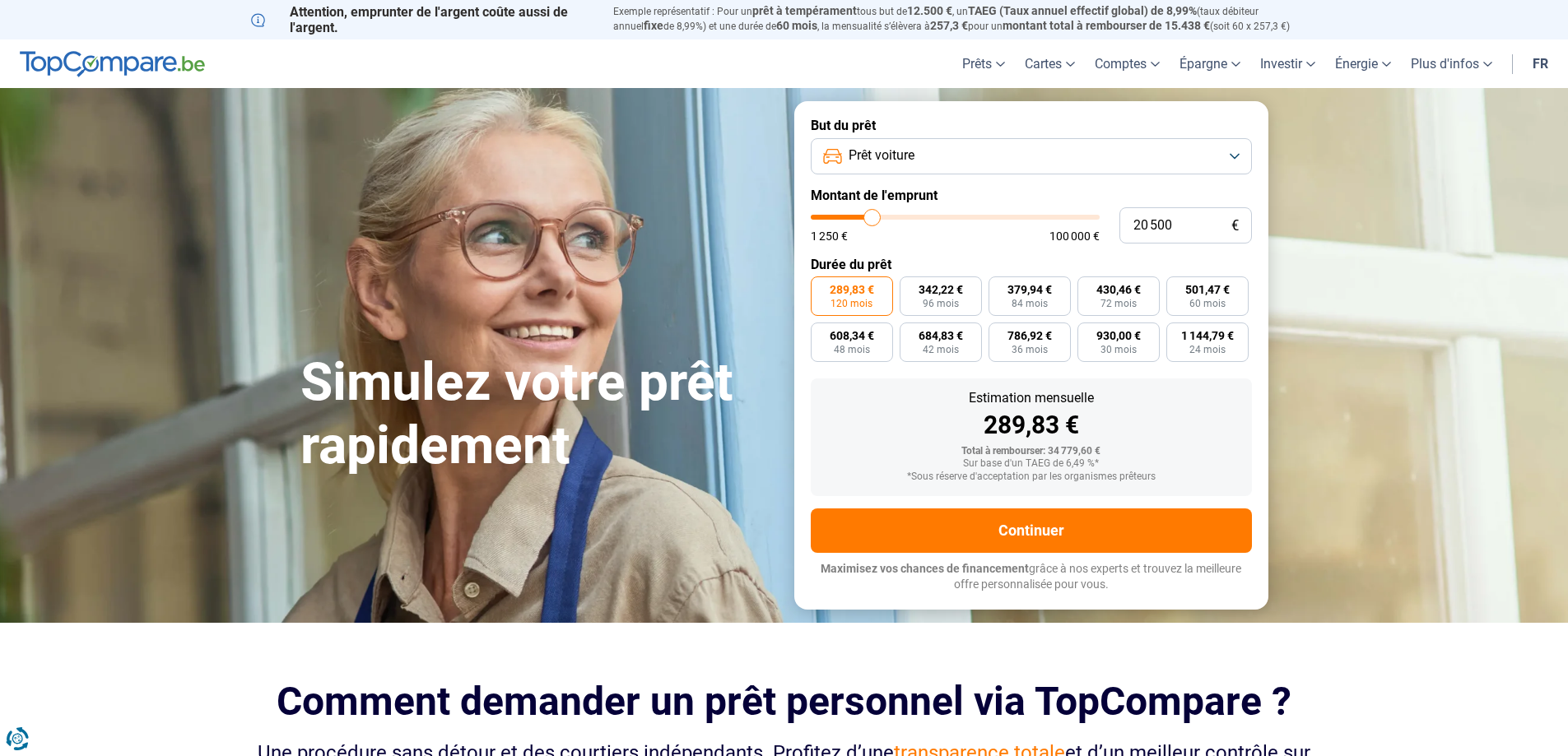
type input "20500"
click at [872, 220] on input "range" at bounding box center [954, 217] width 289 height 5
